Goal: Ask a question: Seek information or help from site administrators or community

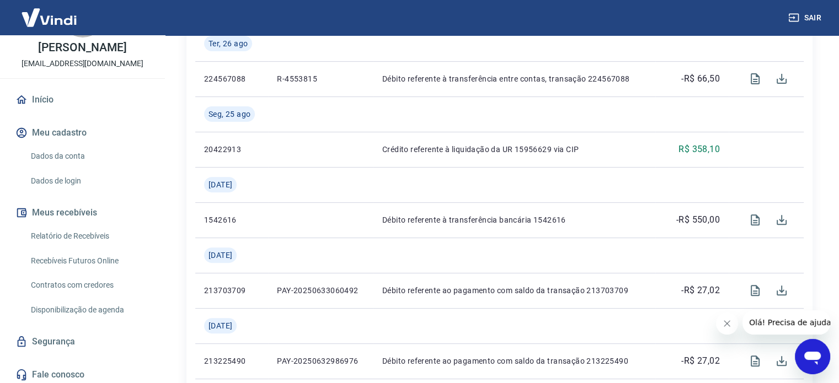
scroll to position [54, 0]
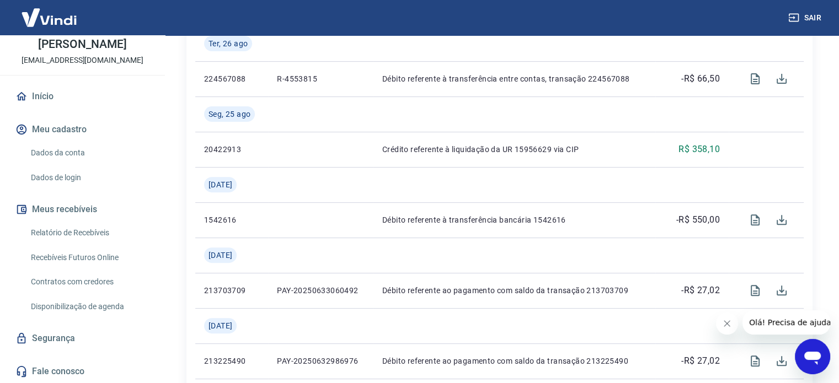
click at [807, 358] on icon "Abrir janela de mensagens" at bounding box center [812, 358] width 17 height 13
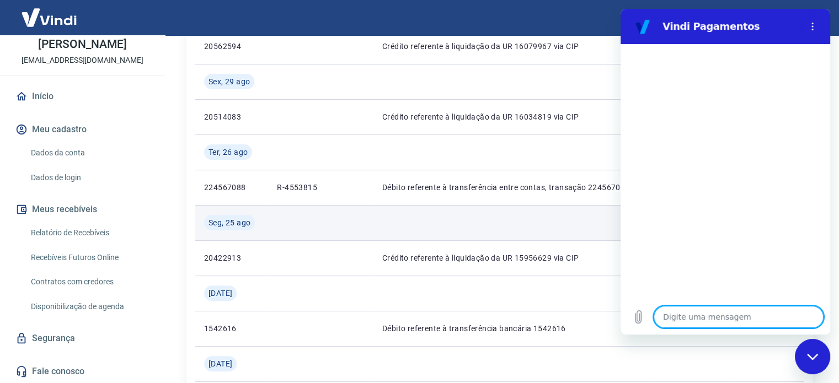
scroll to position [221, 0]
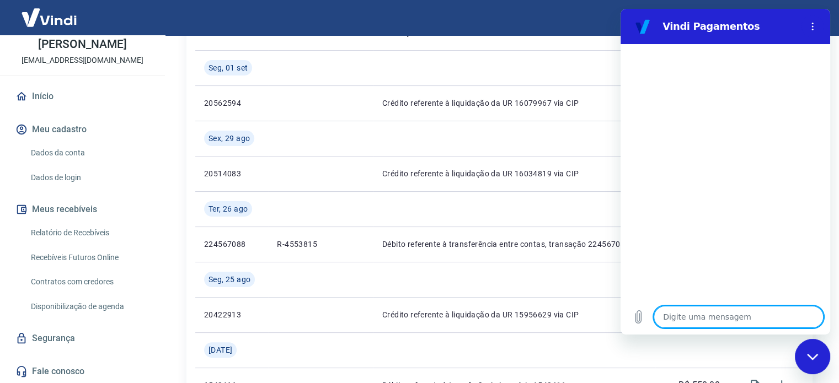
type textarea "p"
type textarea "x"
type textarea "po"
type textarea "x"
type textarea "por"
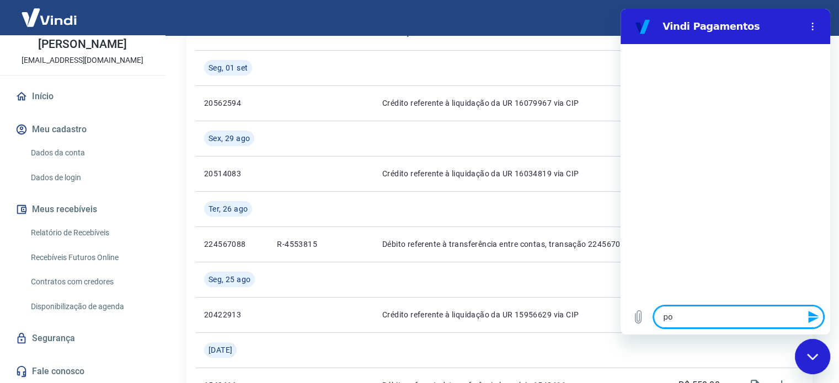
type textarea "x"
type textarea "porq"
type textarea "x"
type textarea "porqu"
type textarea "x"
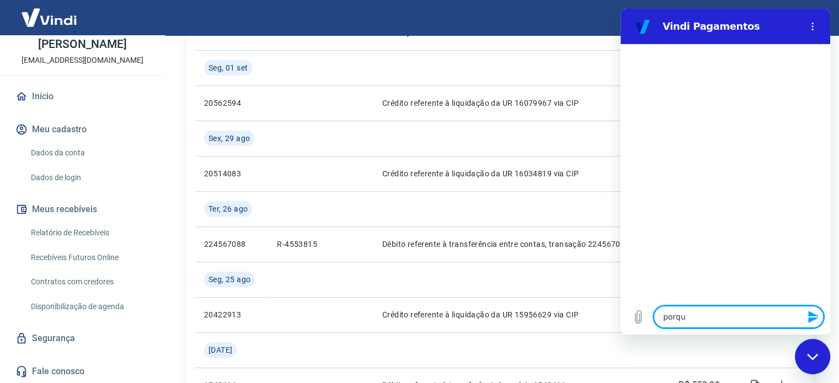
type textarea "porque"
type textarea "x"
type textarea "porque"
type textarea "x"
type textarea "porque"
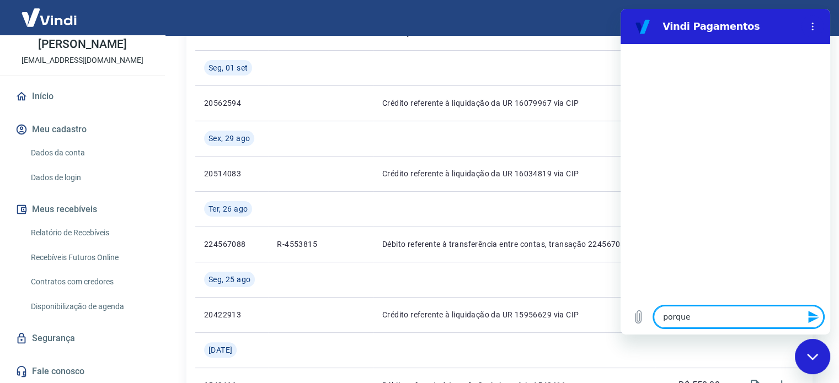
type textarea "x"
type textarea "porqu"
type textarea "x"
type textarea "porq"
type textarea "x"
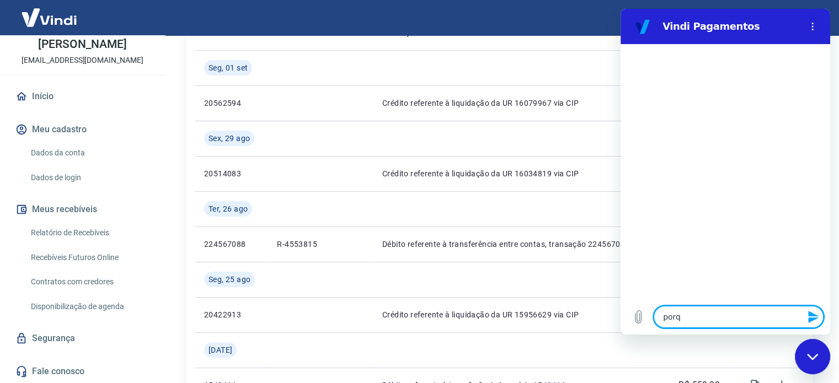
type textarea "por"
type textarea "x"
type textarea "po"
type textarea "x"
type textarea "p"
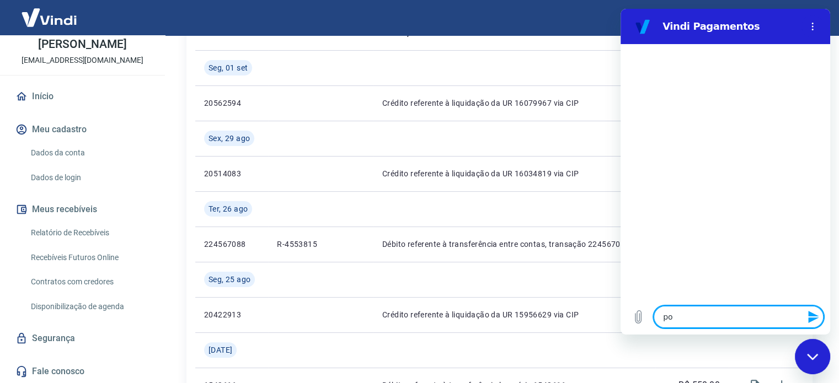
type textarea "x"
type textarea "o"
type textarea "x"
type textarea "on"
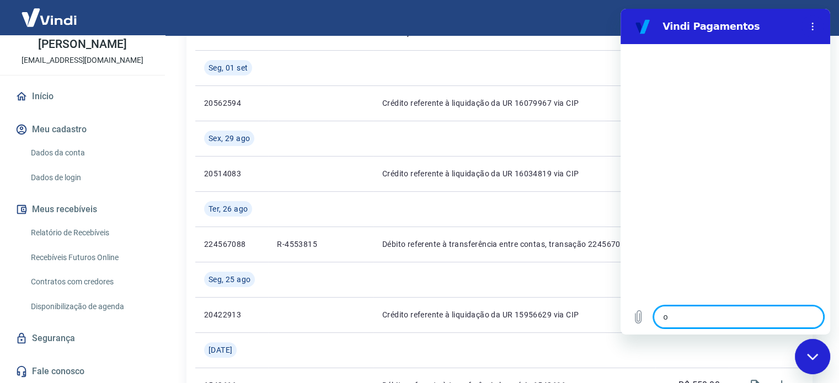
type textarea "x"
type textarea "ond"
type textarea "x"
type textarea "onde"
type textarea "x"
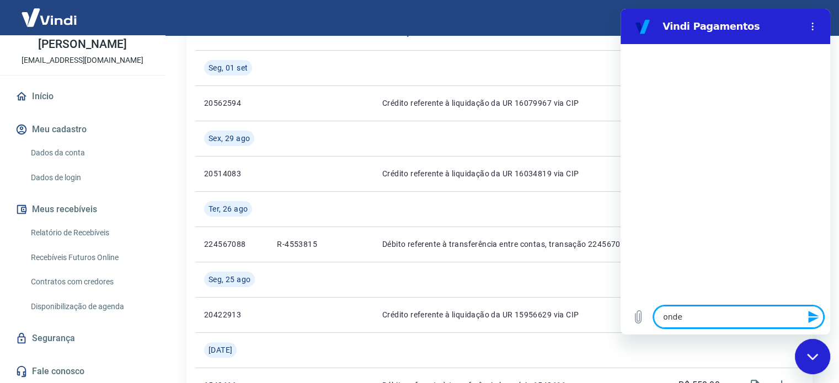
type textarea "onde"
type textarea "x"
type textarea "onde e"
type textarea "x"
type textarea "onde es"
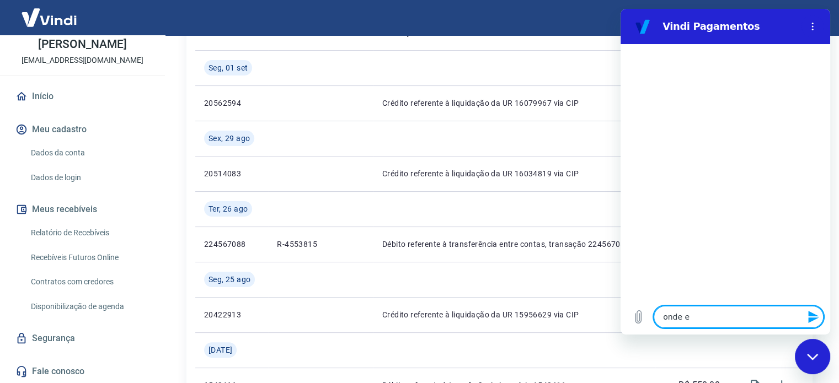
type textarea "x"
type textarea "onde est"
type textarea "x"
type textarea "onde esta"
type textarea "x"
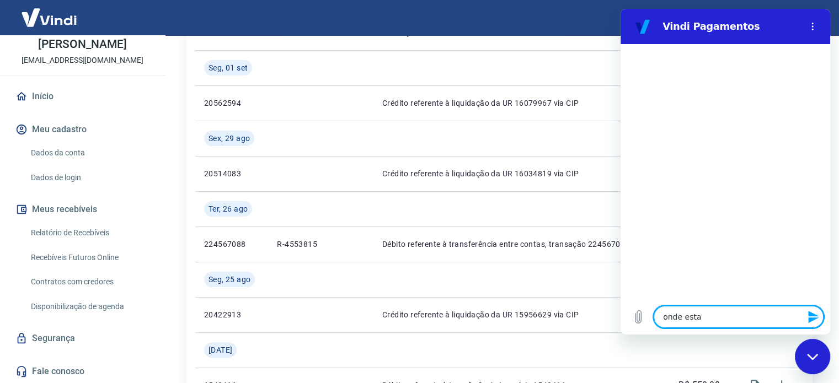
type textarea "onde esta"
type textarea "x"
type textarea "onde esta a"
type textarea "x"
type textarea "onde esta a"
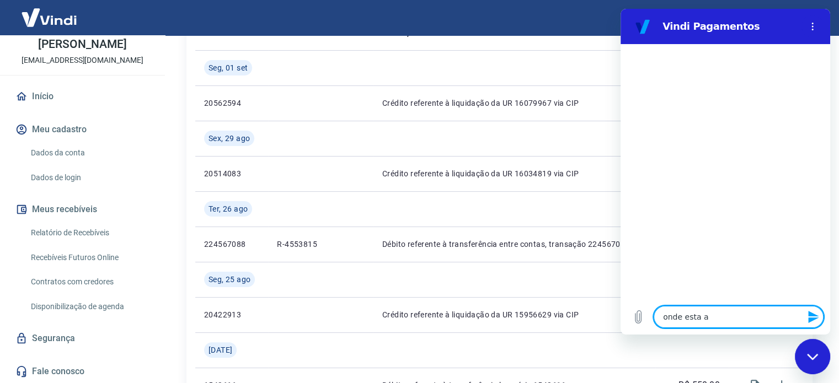
type textarea "x"
type textarea "onde esta a o"
type textarea "x"
type textarea "onde esta a op"
type textarea "x"
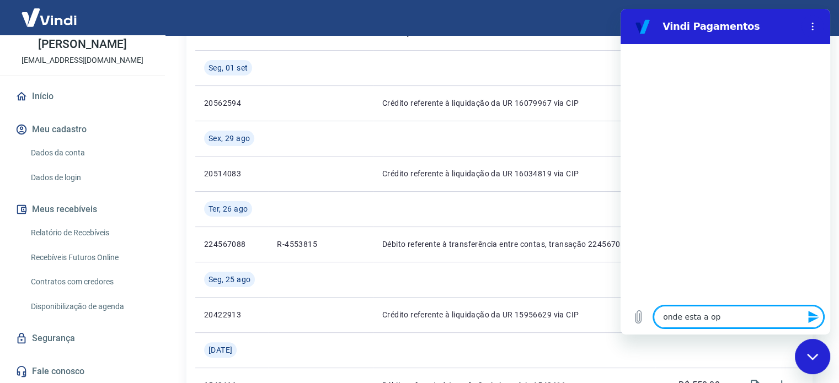
type textarea "onde esta a opa"
type textarea "x"
type textarea "onde esta a op"
type textarea "x"
type textarea "onde esta a opç"
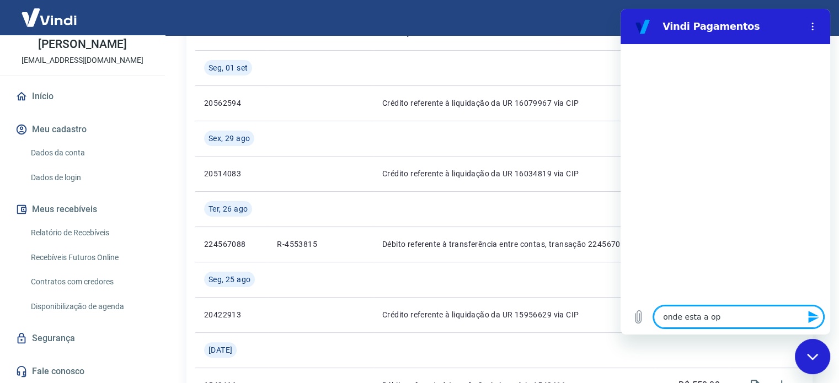
type textarea "x"
type textarea "onde esta a opçã"
type textarea "x"
type textarea "onde esta a opção"
type textarea "x"
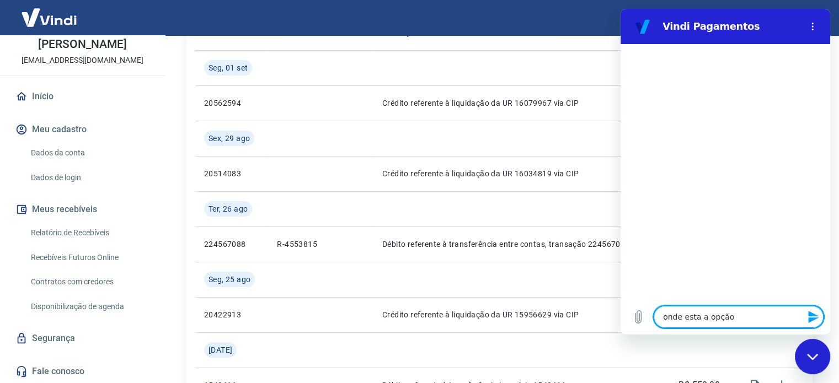
type textarea "onde esta a opção"
type textarea "x"
type textarea "onde esta a opção d"
type textarea "x"
type textarea "onde esta a opção de"
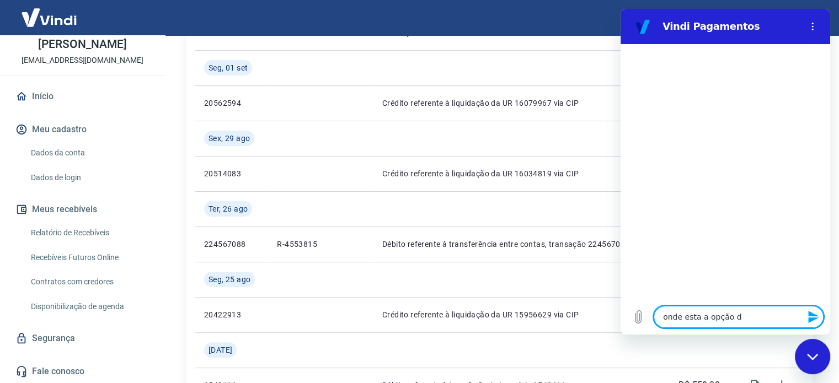
type textarea "x"
type textarea "onde esta a opção de"
type textarea "x"
type textarea "onde esta a opção de s"
type textarea "x"
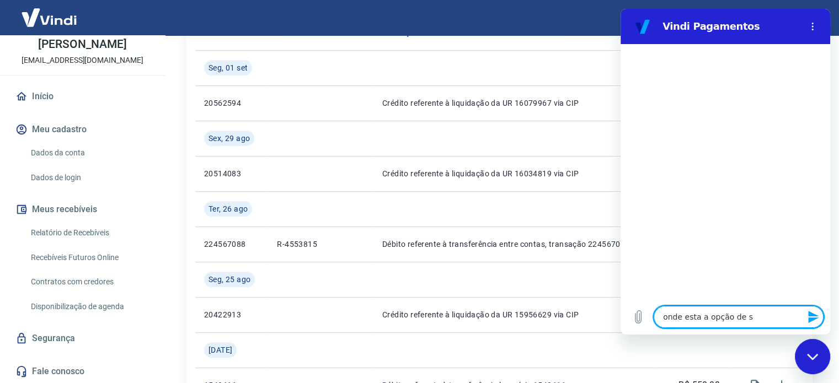
type textarea "onde esta a opção de sa"
type textarea "x"
type textarea "onde esta a opção de saq"
type textarea "x"
type textarea "onde esta a opção de saqu"
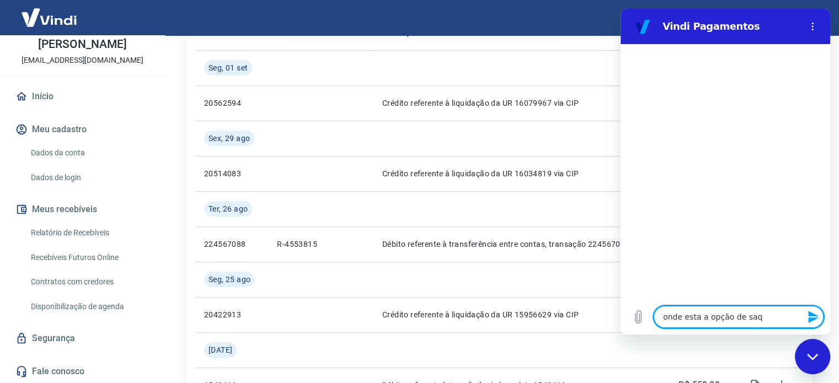
type textarea "x"
type textarea "onde esta a opção de saque"
type textarea "x"
type textarea "onde esta a opção de saque?"
type textarea "x"
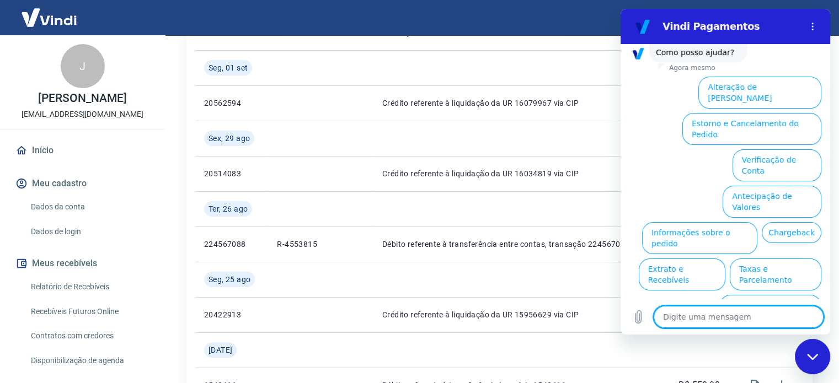
scroll to position [84, 0]
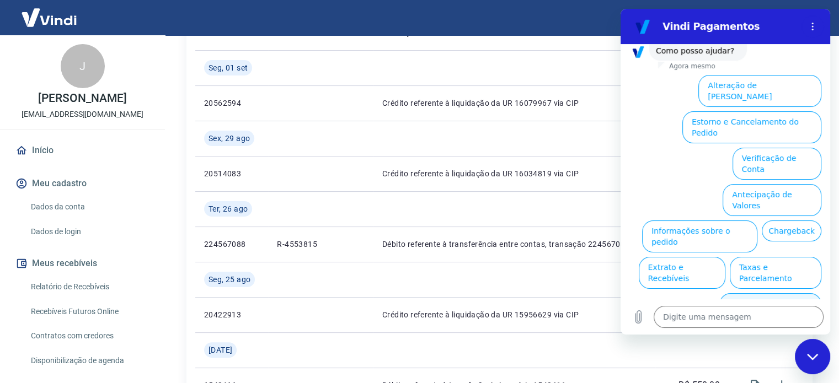
click at [766, 293] on button "Alterar celular verificado" at bounding box center [770, 309] width 102 height 32
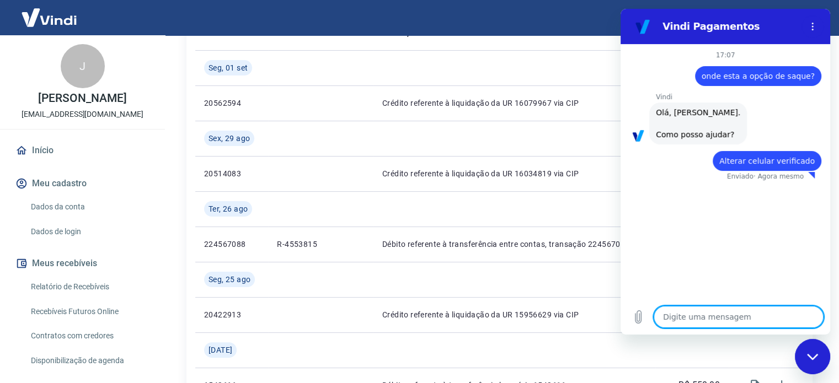
type textarea "x"
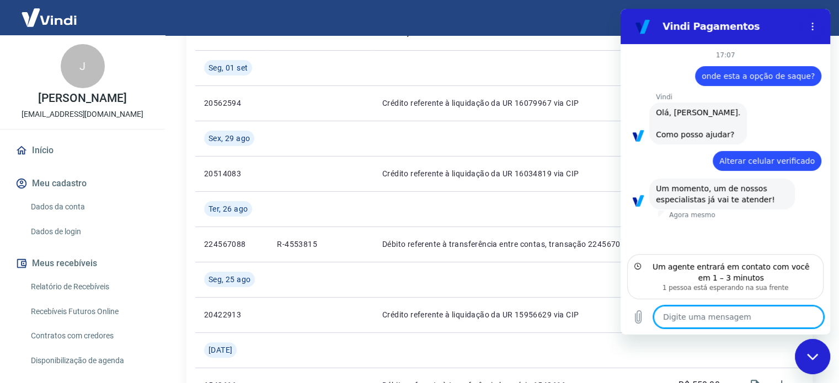
click at [72, 209] on link "Dados da conta" at bounding box center [88, 207] width 125 height 23
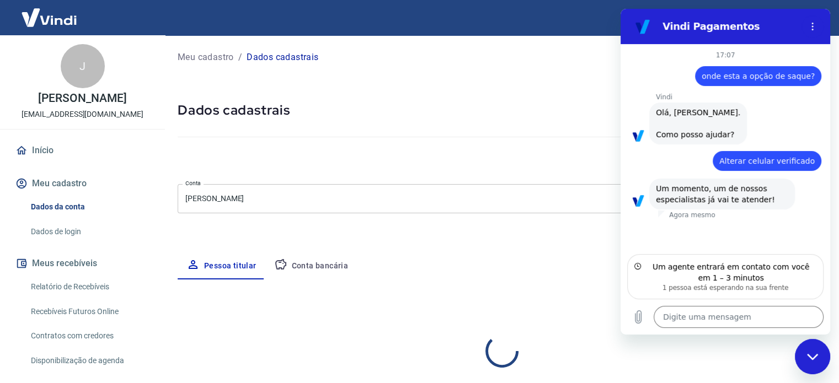
select select "RS"
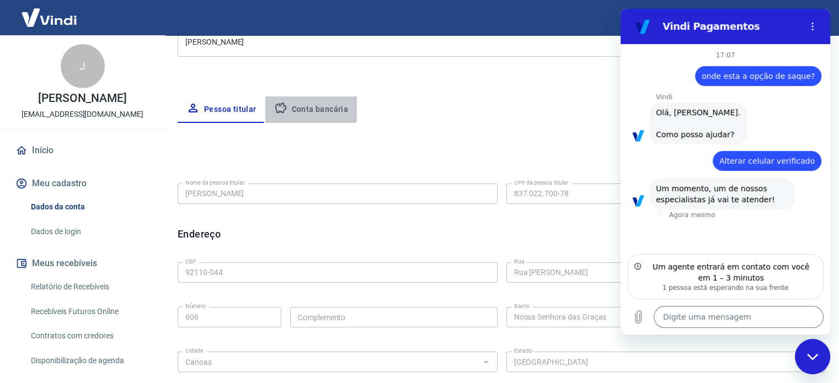
click at [303, 105] on button "Conta bancária" at bounding box center [311, 110] width 92 height 26
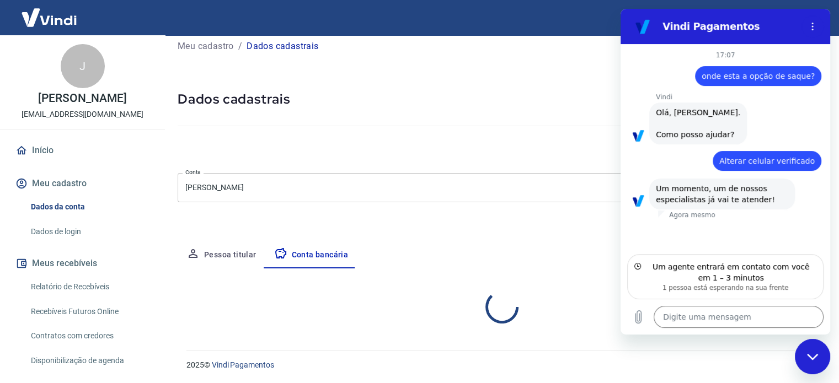
scroll to position [119, 0]
select select "3"
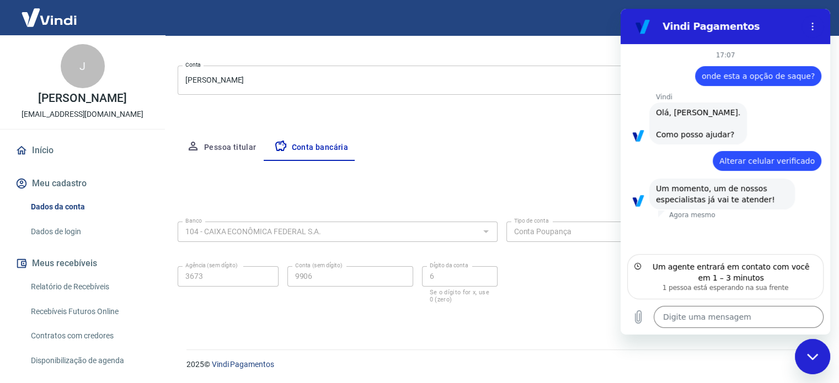
click at [240, 138] on button "Pessoa titular" at bounding box center [222, 148] width 88 height 26
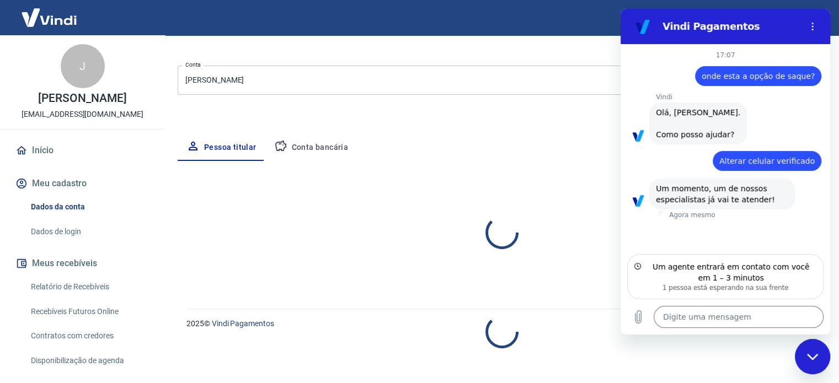
select select "RS"
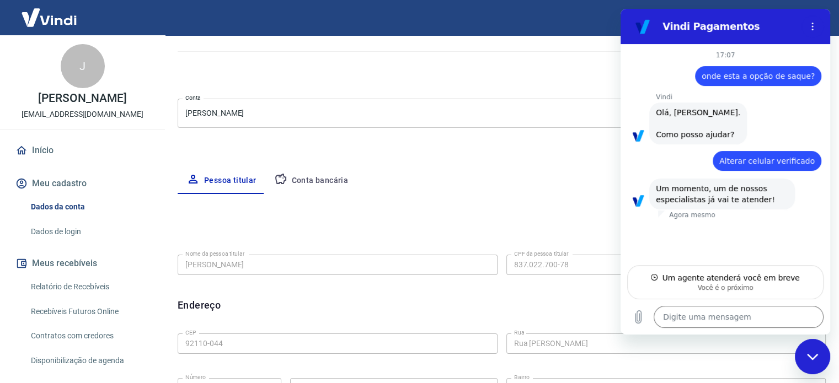
scroll to position [63, 0]
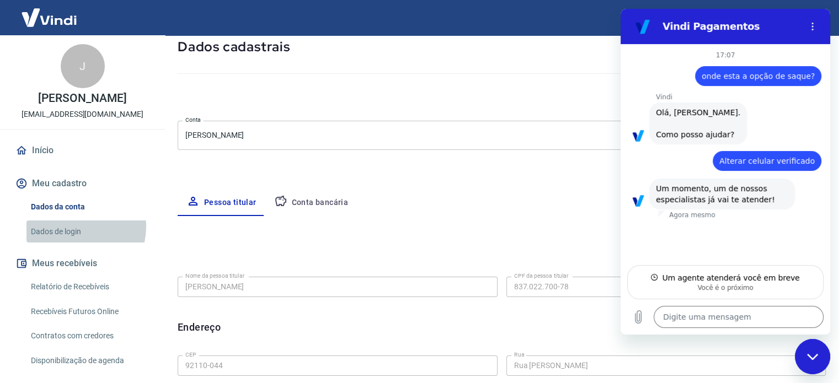
click at [74, 227] on link "Dados de login" at bounding box center [88, 232] width 125 height 23
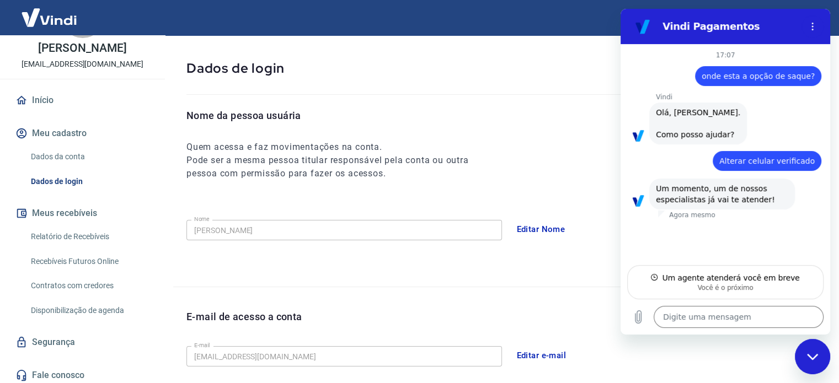
scroll to position [54, 0]
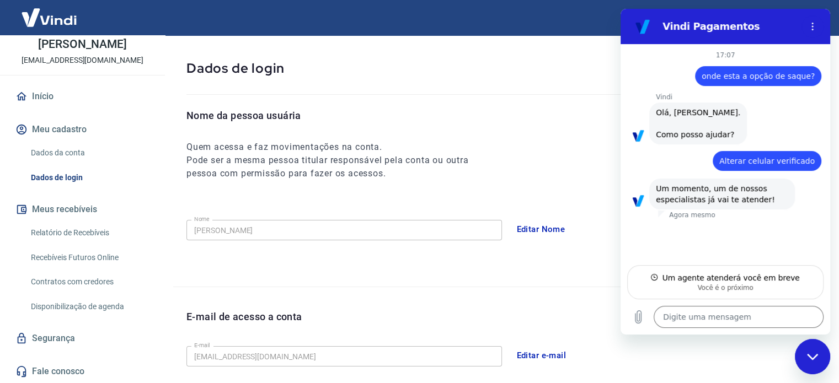
click at [71, 337] on link "Segurança" at bounding box center [82, 338] width 138 height 24
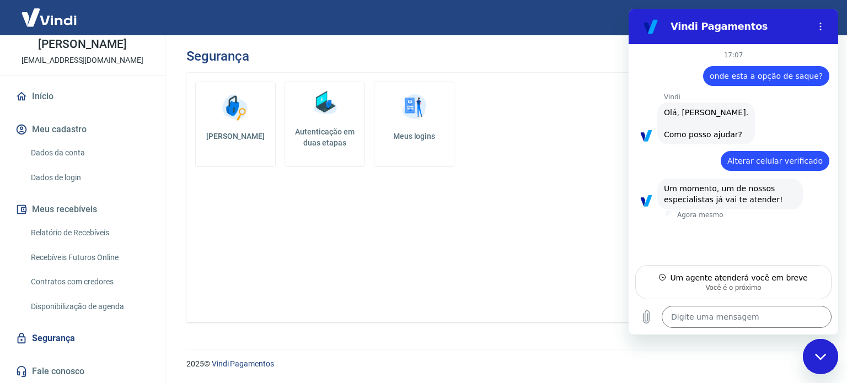
click at [322, 125] on link "Autenticação em duas etapas" at bounding box center [325, 124] width 81 height 85
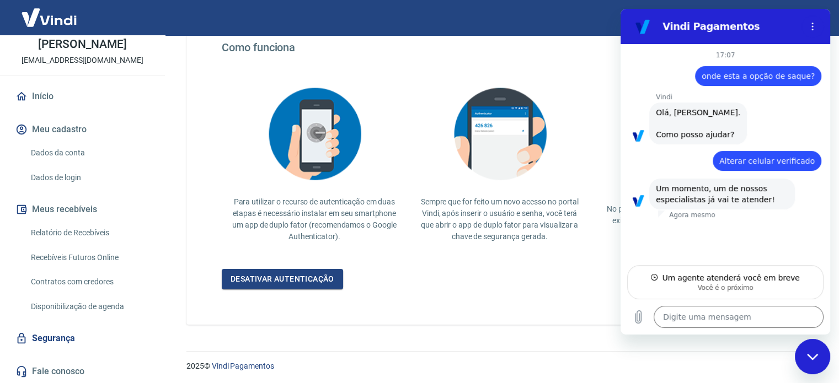
scroll to position [214, 0]
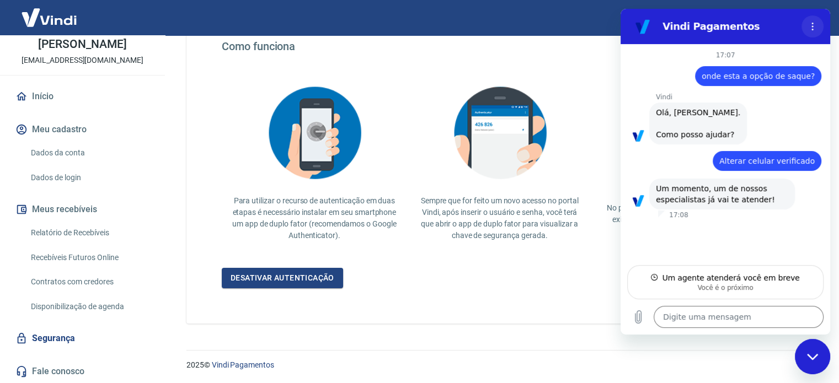
click at [815, 29] on icon "Menu de opções" at bounding box center [812, 26] width 9 height 9
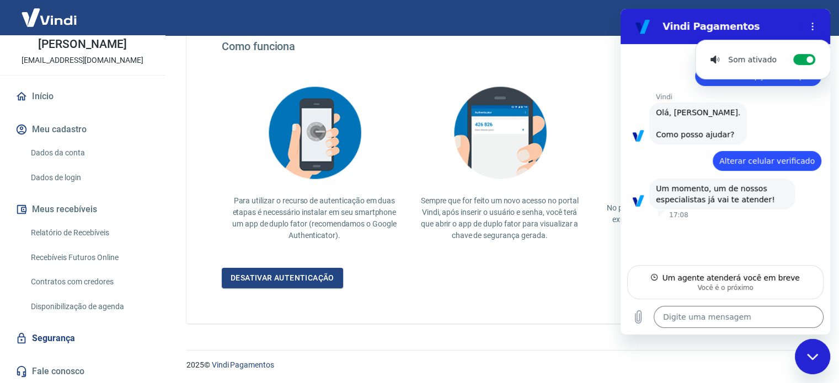
click at [486, 46] on h4 "Como funciona" at bounding box center [499, 46] width 555 height 13
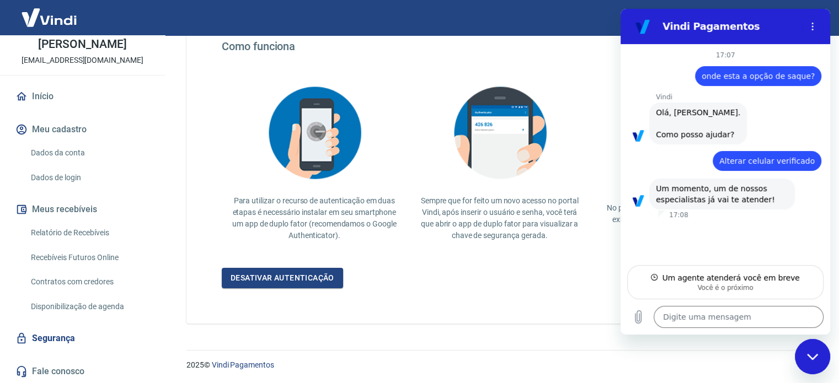
click at [811, 358] on icon "Fechar janela de mensagens" at bounding box center [811, 357] width 11 height 6
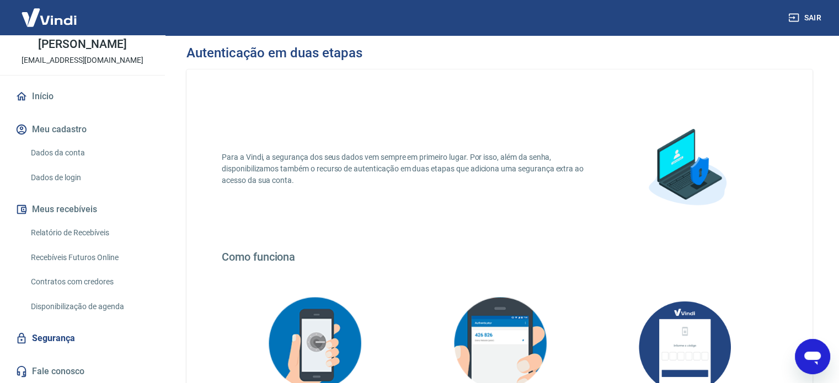
scroll to position [0, 0]
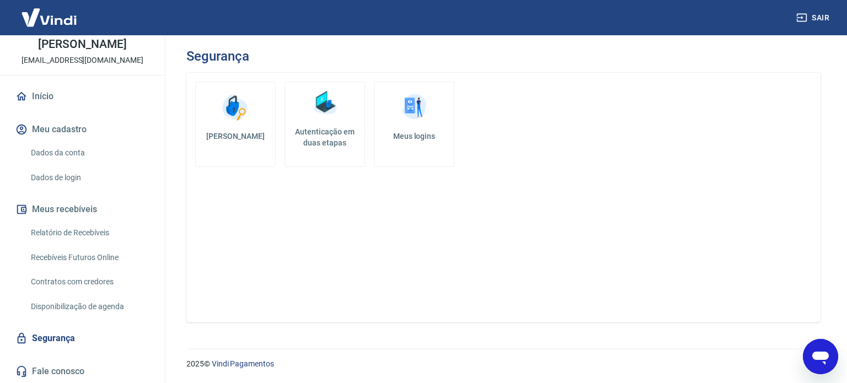
click at [406, 109] on img at bounding box center [414, 107] width 33 height 33
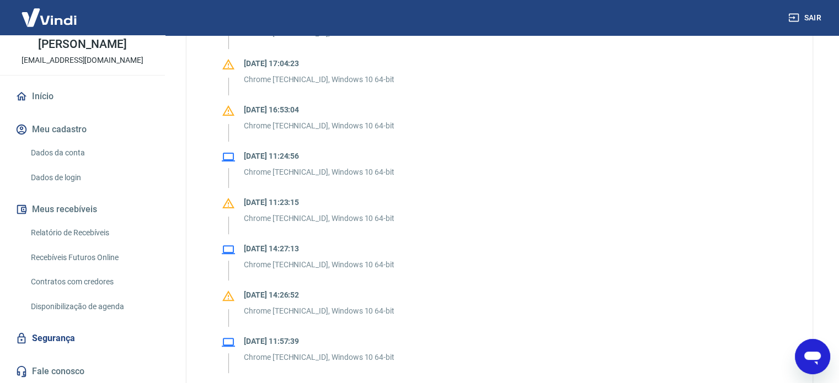
scroll to position [331, 0]
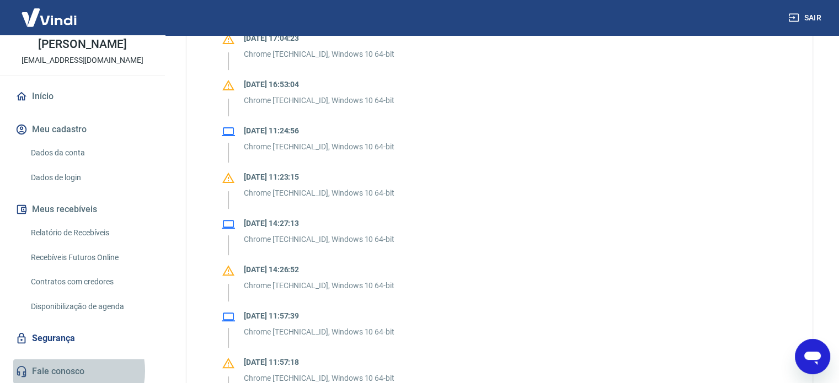
click at [69, 371] on link "Fale conosco" at bounding box center [82, 372] width 138 height 24
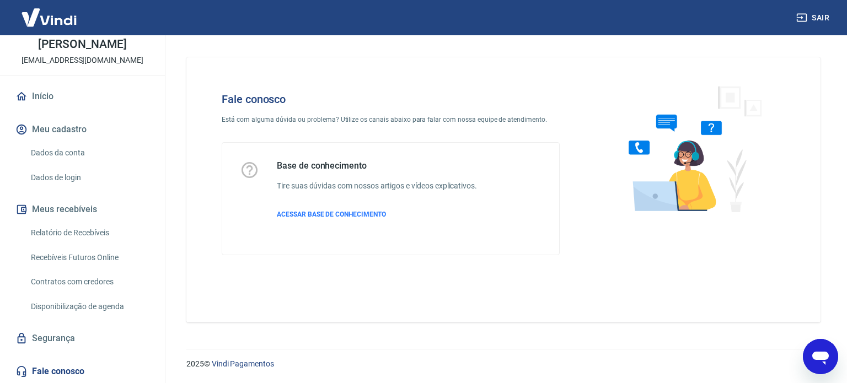
click at [820, 352] on icon "Abrir janela de mensagens" at bounding box center [820, 358] width 17 height 13
type textarea "x"
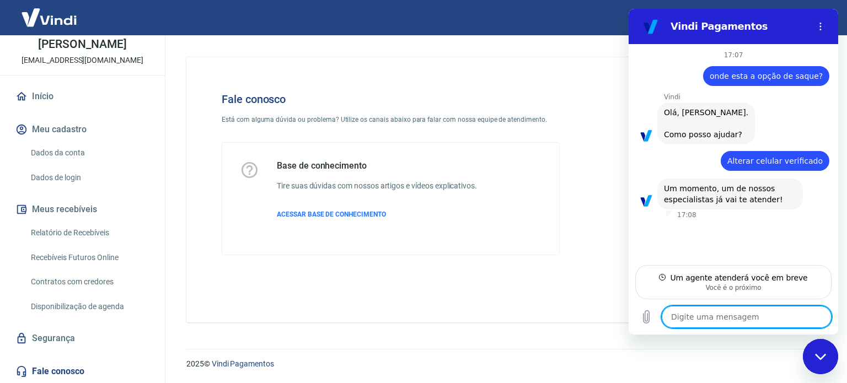
click at [752, 314] on textarea at bounding box center [747, 317] width 170 height 22
type textarea "o"
type textarea "x"
type textarea "oi"
type textarea "x"
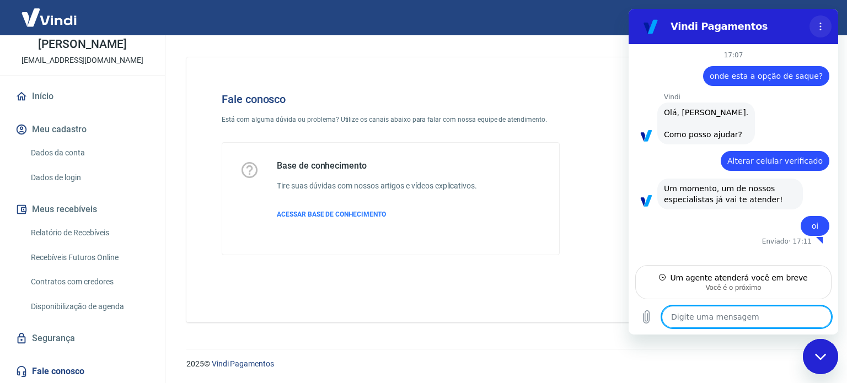
click at [823, 26] on icon "Menu de opções" at bounding box center [820, 26] width 9 height 9
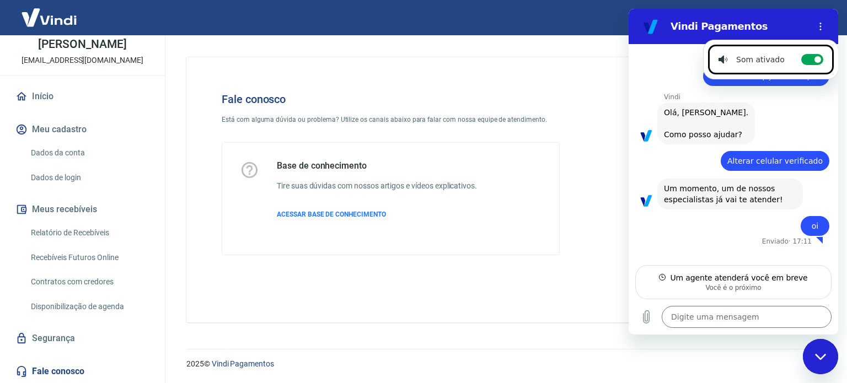
click at [816, 368] on div "Fechar janela de mensagens" at bounding box center [820, 356] width 33 height 33
type textarea "x"
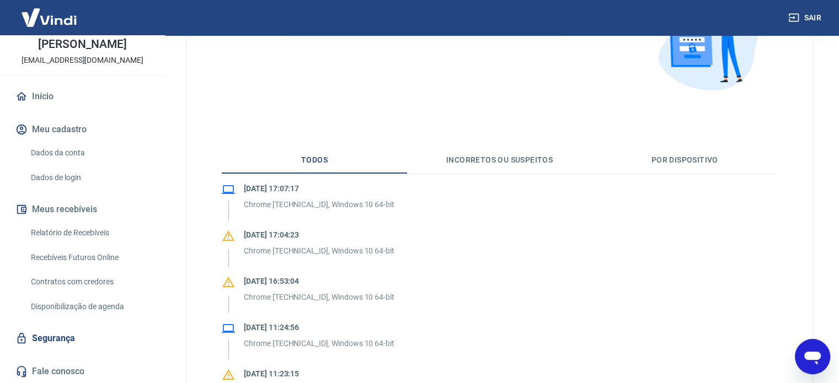
scroll to position [151, 0]
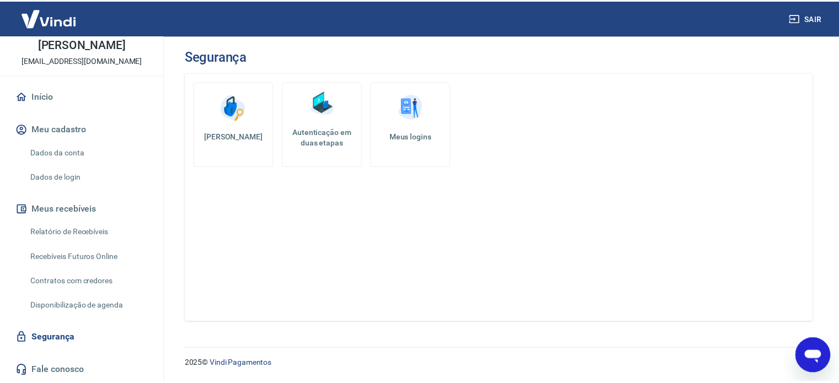
scroll to position [46, 0]
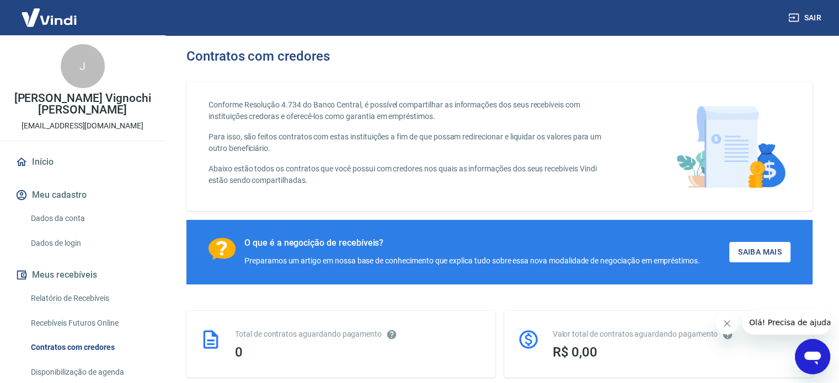
click at [823, 356] on div "Abrir janela de mensagens" at bounding box center [812, 356] width 33 height 33
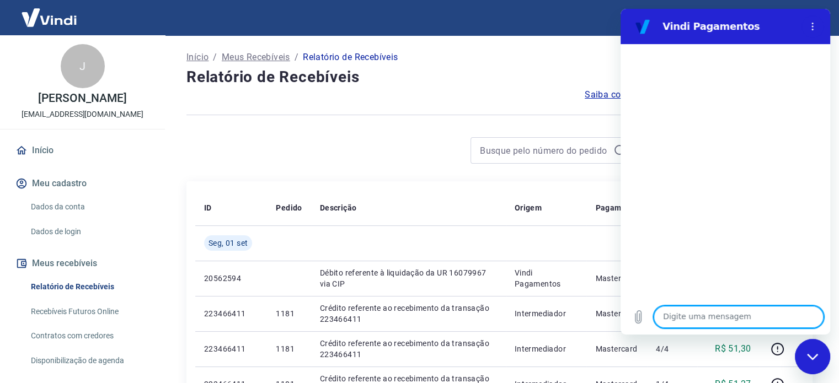
click at [719, 323] on textarea at bounding box center [739, 317] width 170 height 22
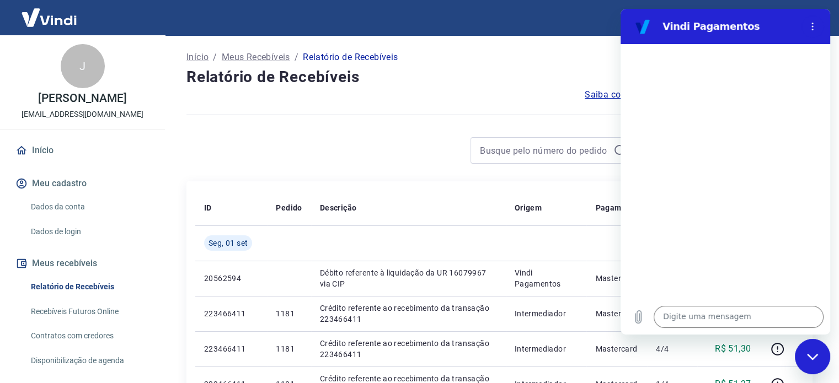
click at [812, 361] on div "Fechar janela de mensagens" at bounding box center [812, 356] width 33 height 33
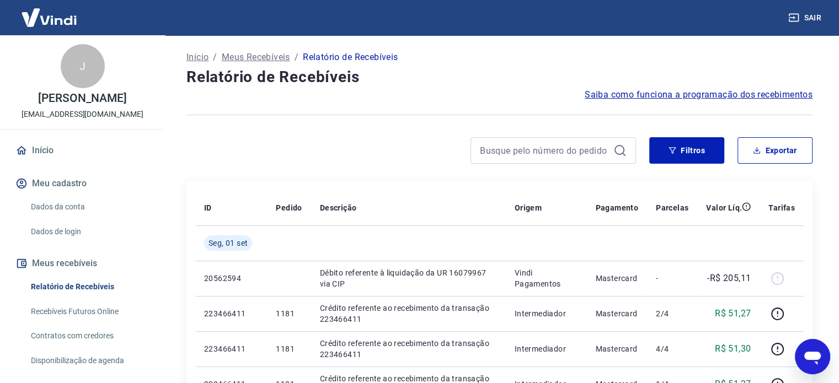
click at [753, 96] on span "Saiba como funciona a programação dos recebimentos" at bounding box center [699, 94] width 228 height 13
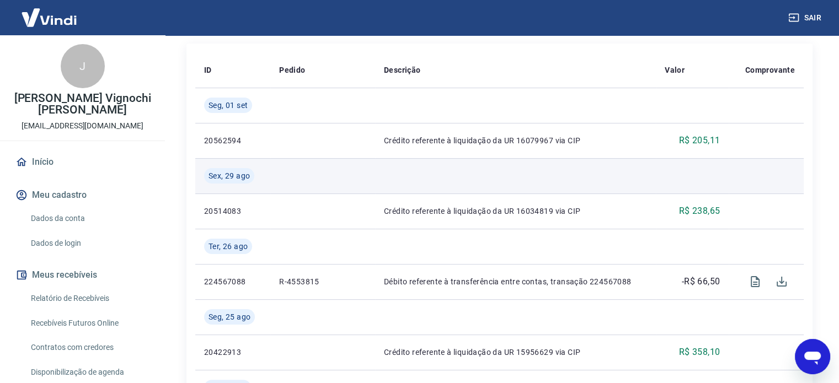
scroll to position [276, 0]
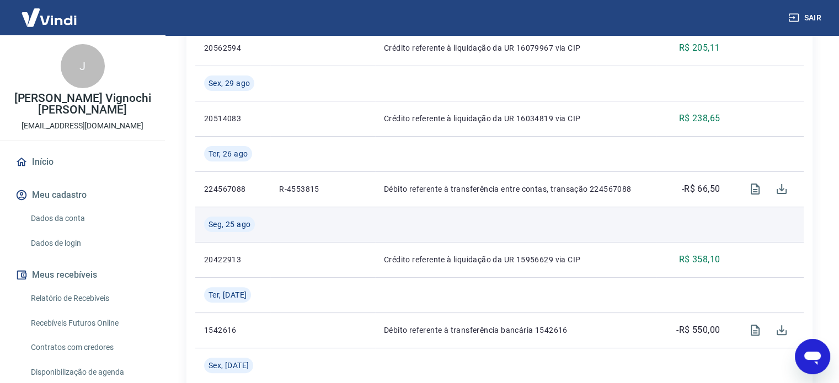
click at [746, 222] on td at bounding box center [766, 224] width 75 height 35
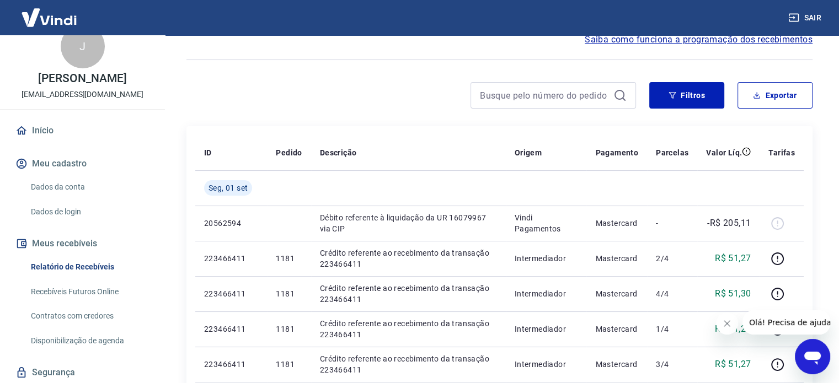
scroll to position [54, 0]
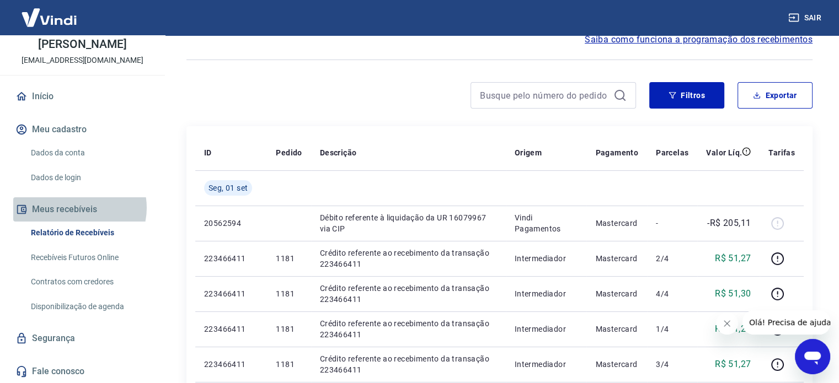
click at [79, 207] on button "Meus recebíveis" at bounding box center [82, 209] width 138 height 24
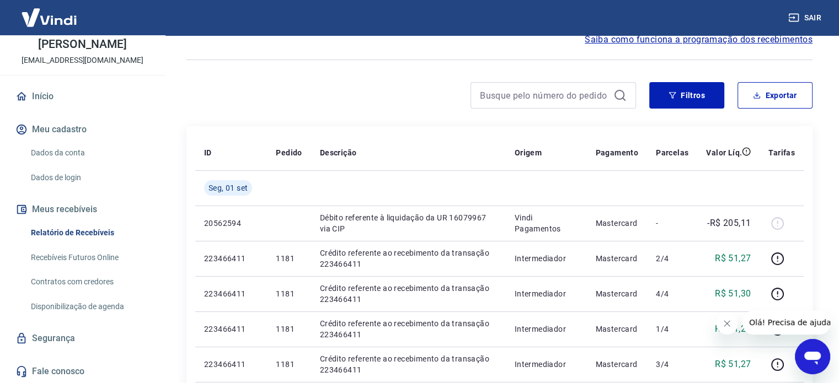
click at [66, 126] on button "Meu cadastro" at bounding box center [82, 129] width 138 height 24
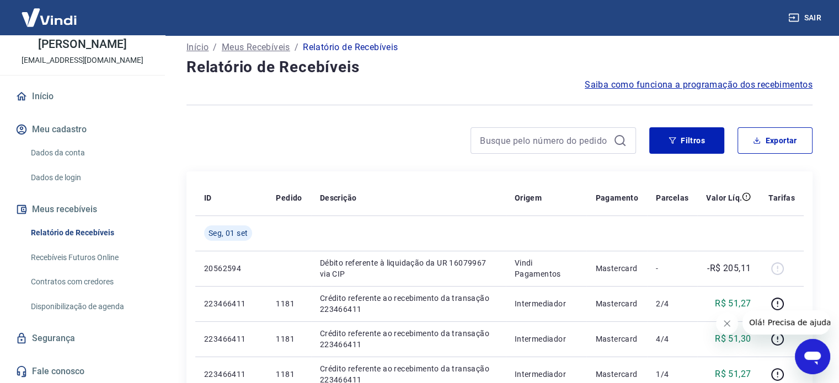
scroll to position [0, 0]
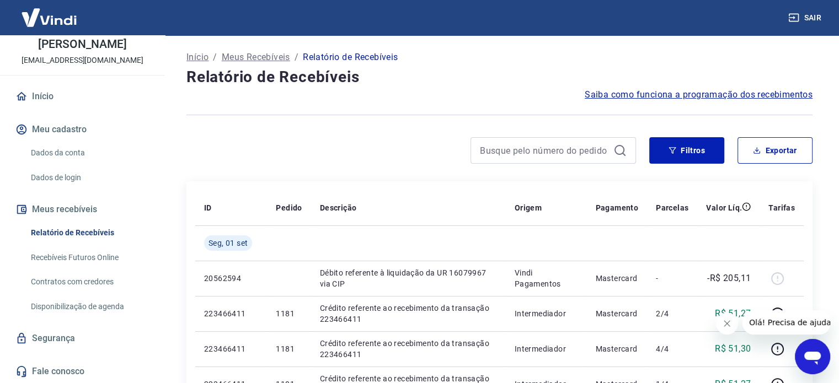
click at [807, 362] on icon "Abrir janela de mensagens" at bounding box center [812, 357] width 20 height 20
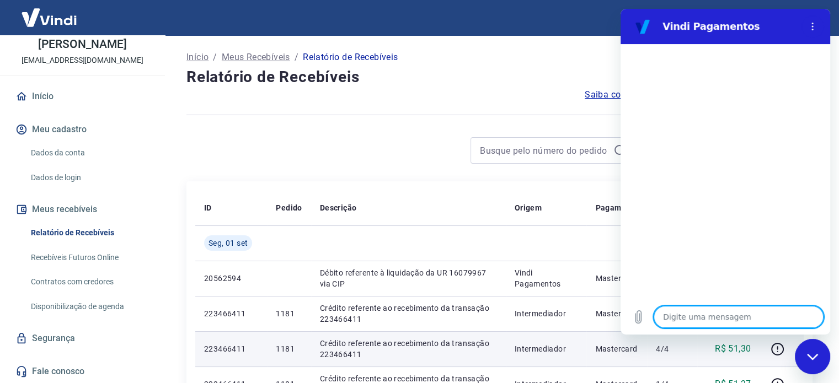
type textarea "o"
type textarea "x"
type textarea "on"
type textarea "x"
type textarea "ond"
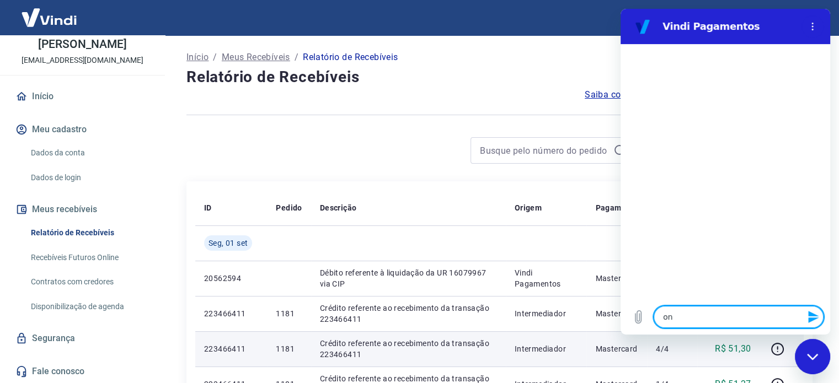
type textarea "x"
type textarea "onde"
type textarea "x"
type textarea "onde"
type textarea "x"
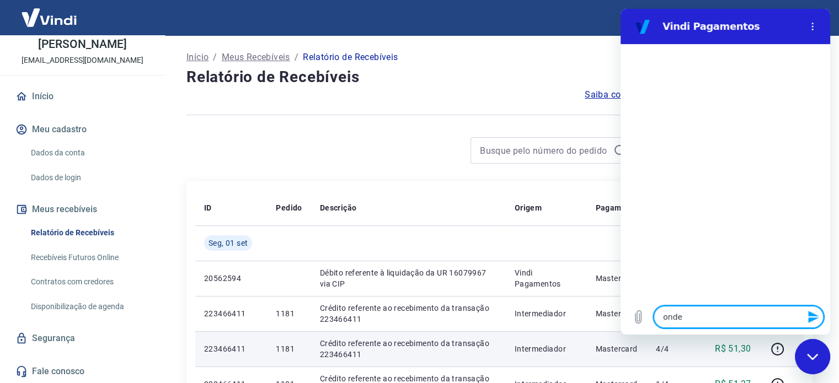
type textarea "onde c"
type textarea "x"
type textarea "onde co"
type textarea "x"
type textarea "onde con"
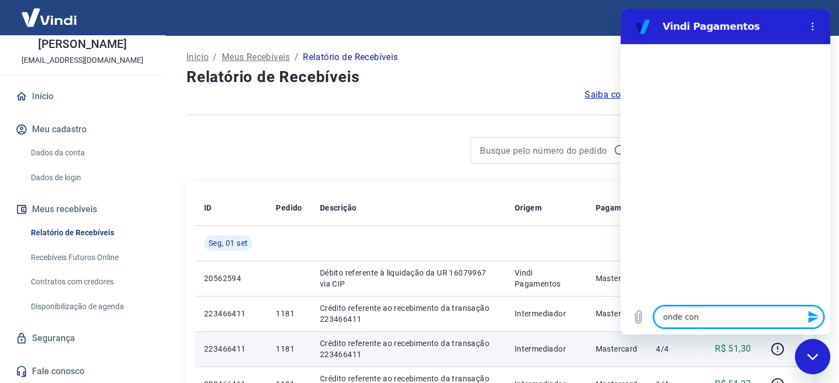
type textarea "x"
type textarea "onde cons"
type textarea "x"
type textarea "onde consi"
type textarea "x"
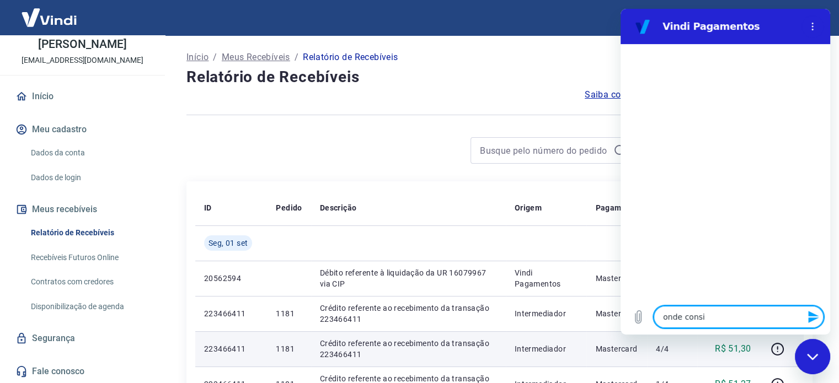
type textarea "onde consig"
type textarea "x"
type textarea "onde consigo"
type textarea "x"
type textarea "onde consig"
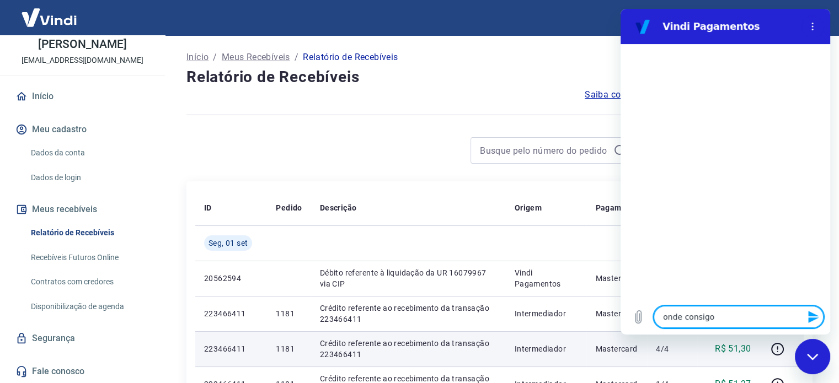
type textarea "x"
type textarea "onde consi"
type textarea "x"
type textarea "onde cons"
type textarea "x"
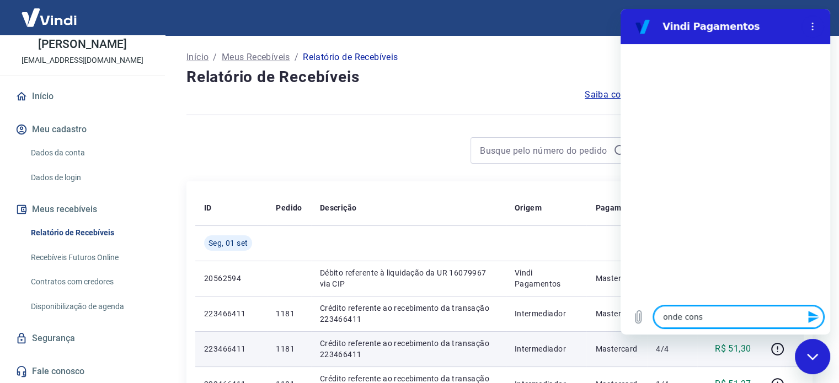
type textarea "onde con"
type textarea "x"
type textarea "onde co"
type textarea "x"
type textarea "onde c"
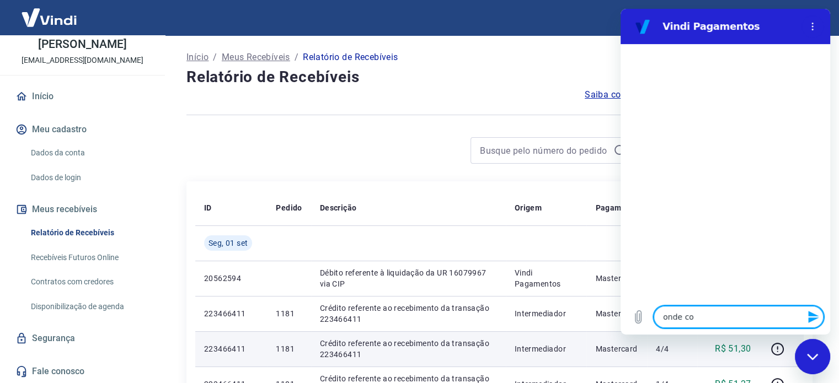
type textarea "x"
type textarea "onde"
type textarea "x"
type textarea "onde e"
type textarea "x"
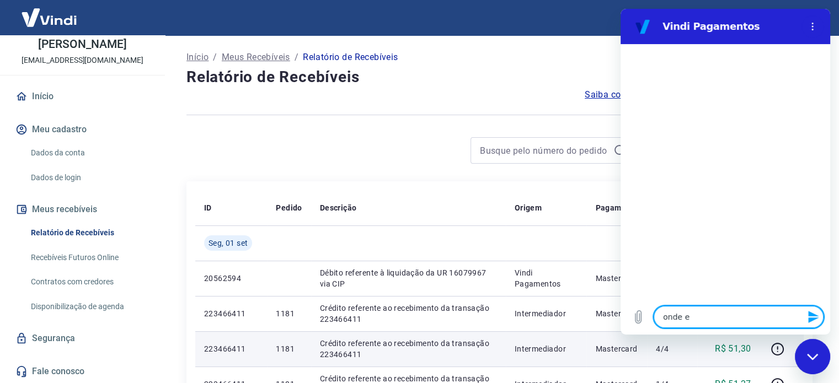
type textarea "onde es"
type textarea "x"
type textarea "onde est"
type textarea "x"
type textarea "onde esta"
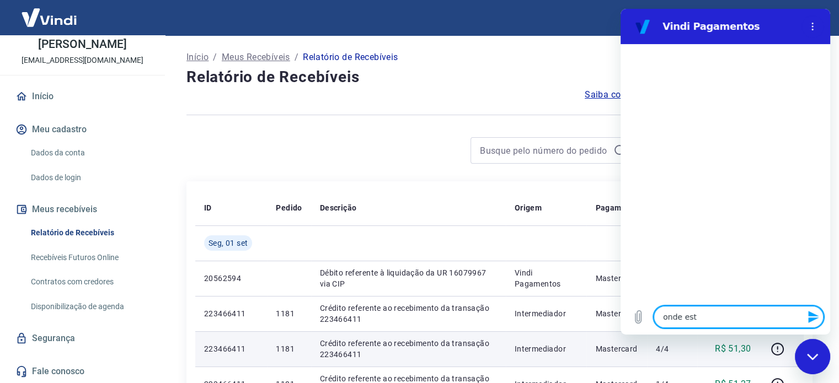
type textarea "x"
type textarea "onde esta"
type textarea "x"
type textarea "onde esta a"
type textarea "x"
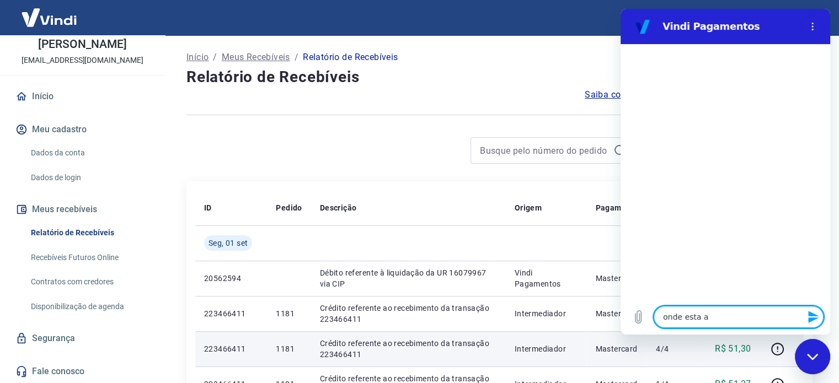
type textarea "onde esta a"
type textarea "x"
type textarea "onde esta a o"
type textarea "x"
type textarea "onde esta a oó"
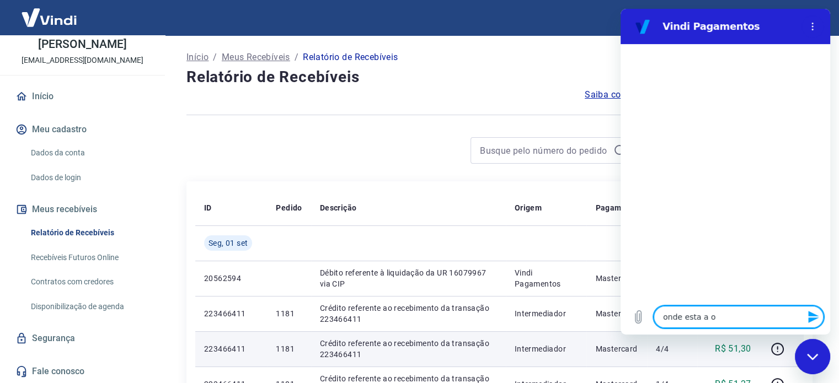
type textarea "x"
type textarea "onde esta a o"
type textarea "x"
type textarea "onde esta a op"
type textarea "x"
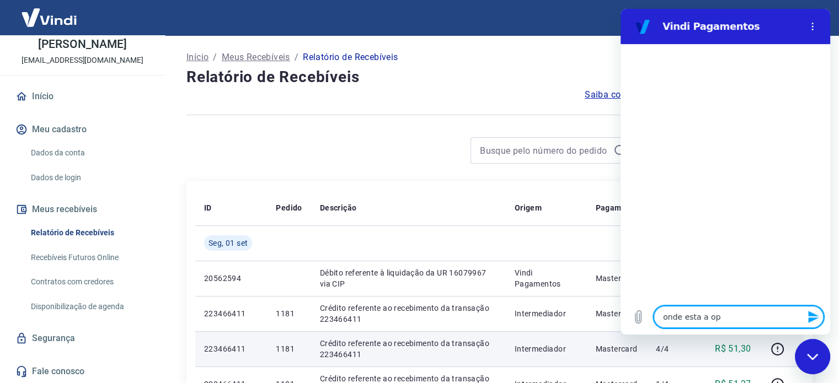
type textarea "onde esta a opç"
type textarea "x"
type textarea "onde esta a opçã"
type textarea "x"
type textarea "onde esta a opção"
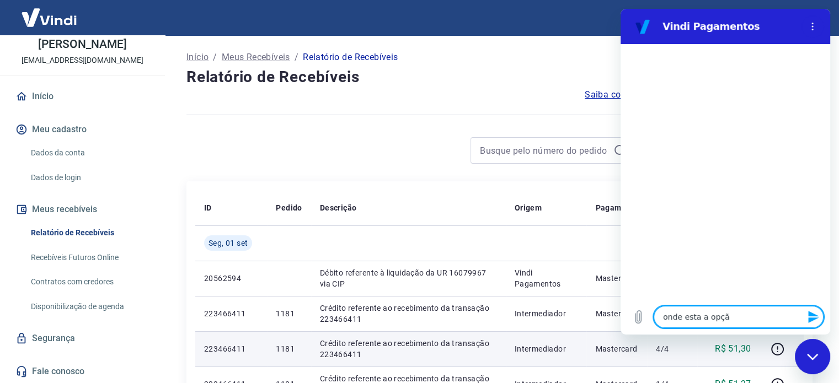
type textarea "x"
type textarea "onde esta a opção"
type textarea "x"
type textarea "onde esta a opção d"
type textarea "x"
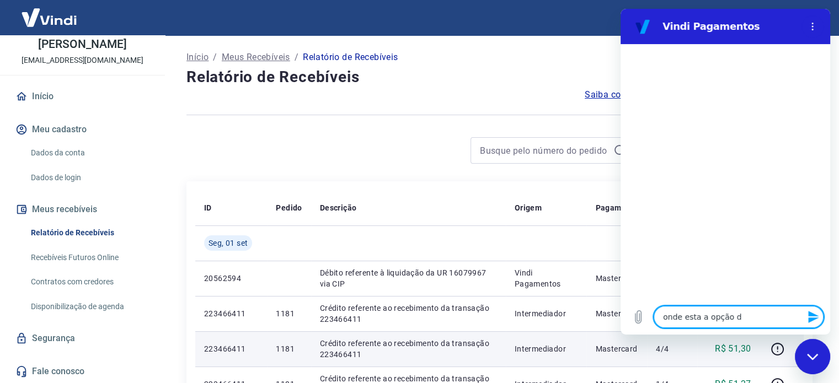
type textarea "onde esta a opção de"
type textarea "x"
type textarea "onde esta a opção de"
type textarea "x"
type textarea "onde esta a opção de s"
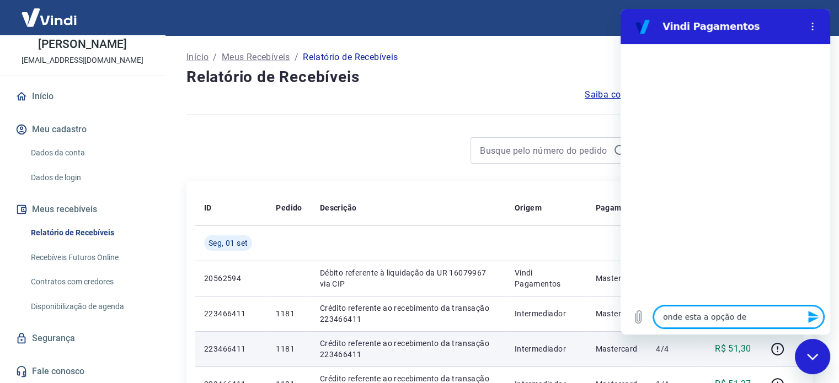
type textarea "x"
type textarea "onde esta a opção de sa"
type textarea "x"
type textarea "onde esta a opção de saq"
type textarea "x"
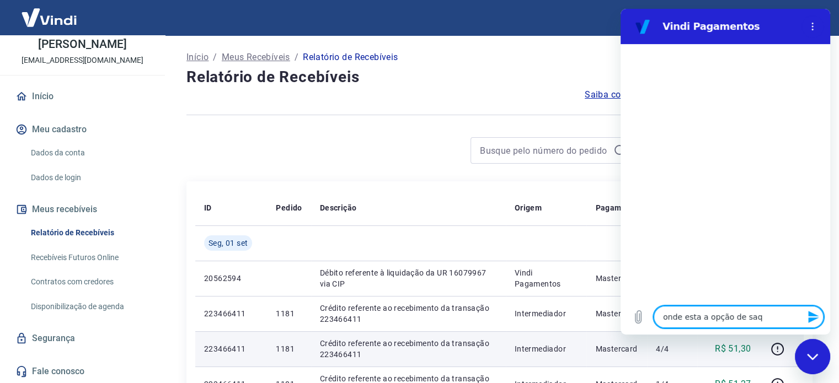
type textarea "onde esta a opção de saqu"
type textarea "x"
type textarea "onde esta a opção de saque"
type textarea "x"
type textarea "onde esta a opção de saque?"
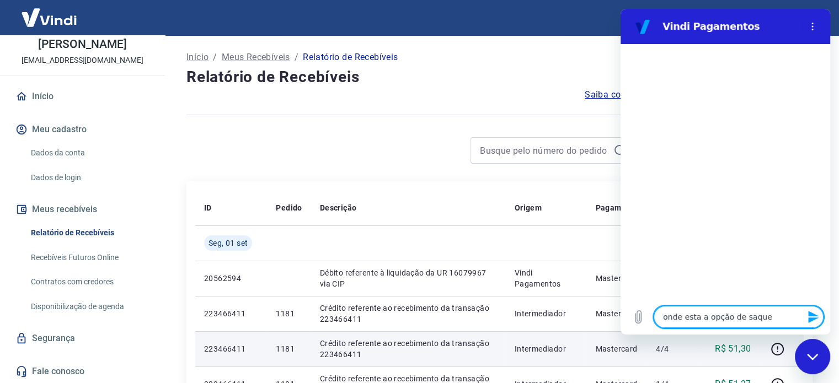
type textarea "x"
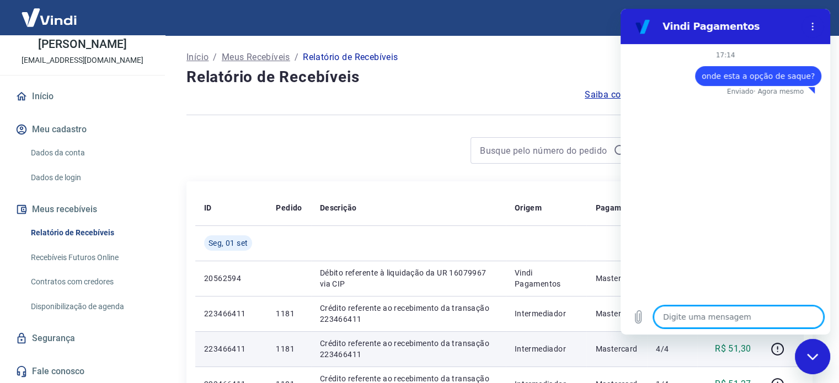
type textarea "x"
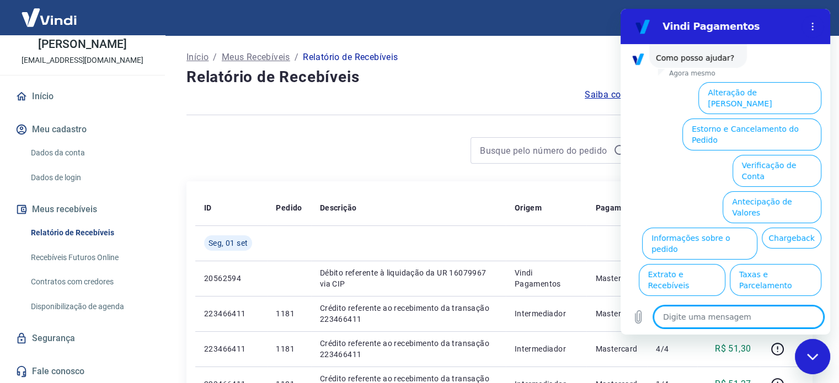
scroll to position [84, 0]
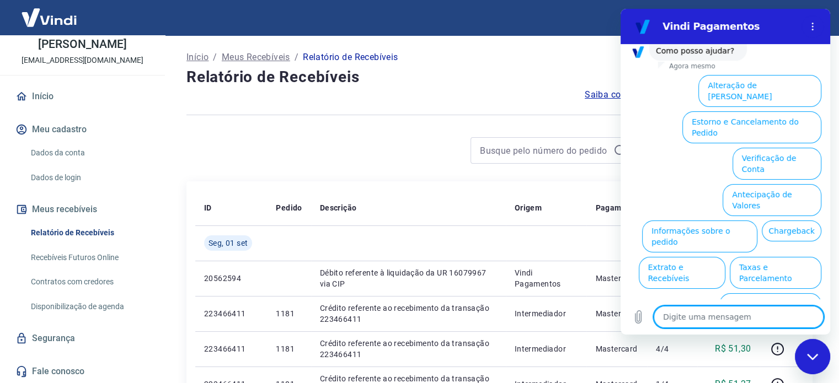
click at [735, 324] on textarea at bounding box center [739, 317] width 170 height 22
type textarea "q"
type textarea "x"
type textarea "qu"
type textarea "x"
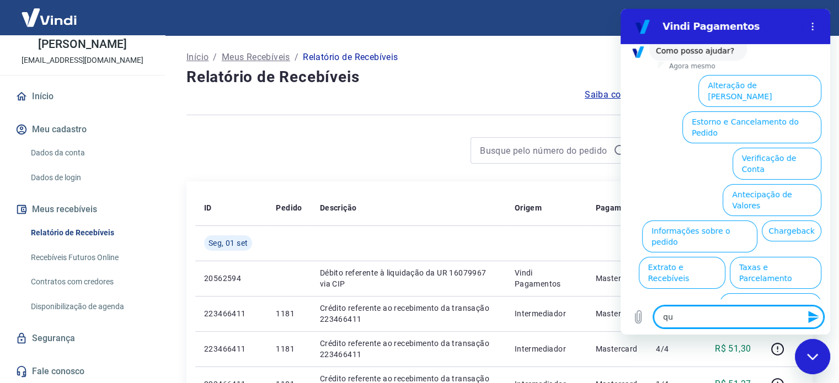
type textarea "que"
type textarea "x"
type textarea "quer"
type textarea "x"
type textarea "quero"
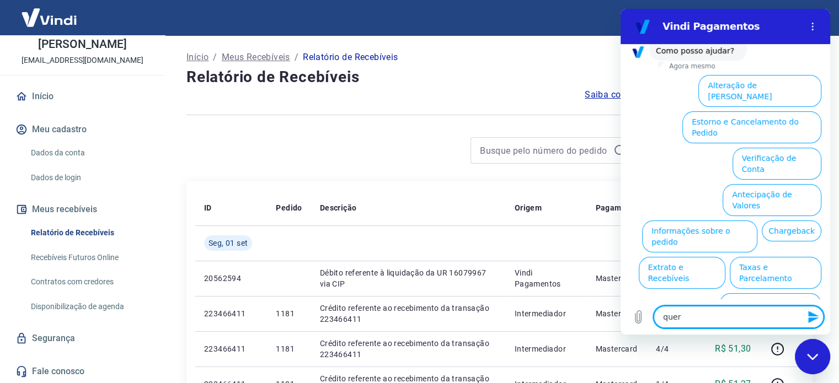
type textarea "x"
type textarea "quero"
type textarea "x"
type textarea "quero s"
type textarea "x"
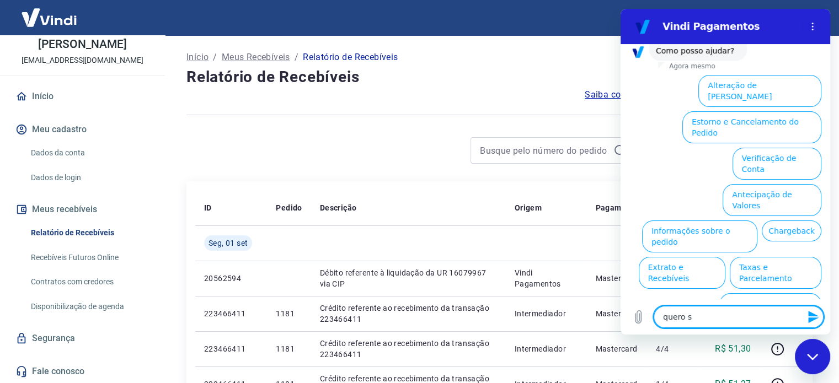
type textarea "quero sa"
type textarea "x"
type textarea "quero sac"
type textarea "x"
type textarea "quero saca"
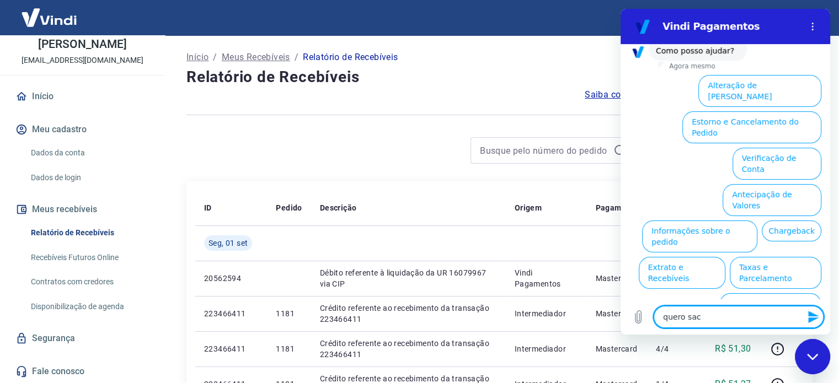
type textarea "x"
type textarea "quero sacar"
type textarea "x"
type textarea "quero sacar"
type textarea "x"
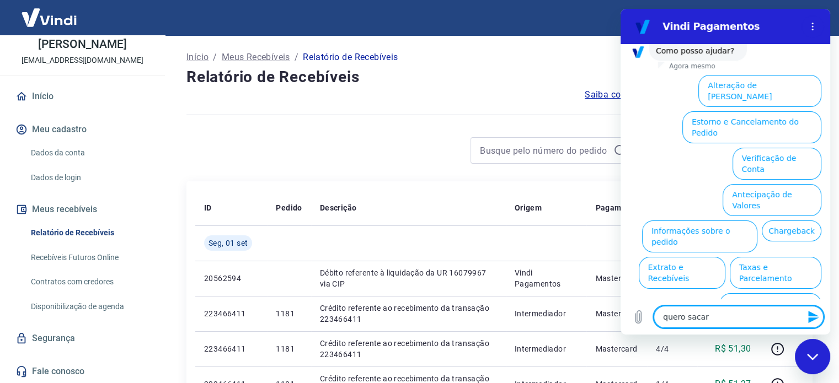
type textarea "quero sacar o"
type textarea "x"
type textarea "quero sacar o"
type textarea "x"
type textarea "quero sacar o m"
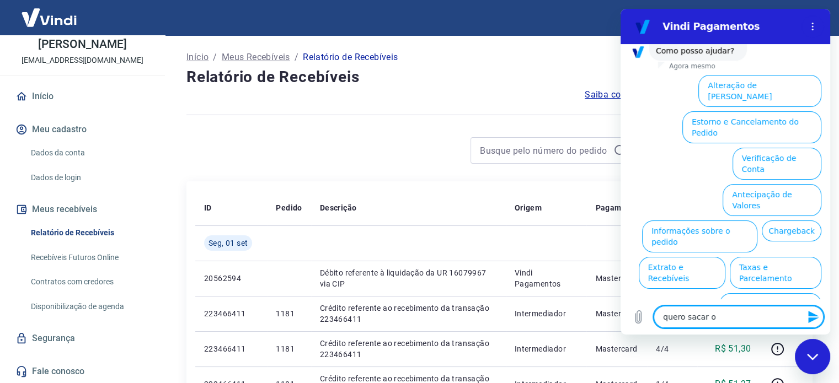
type textarea "x"
type textarea "quero sacar o me"
type textarea "x"
type textarea "quero sacar o meu"
type textarea "x"
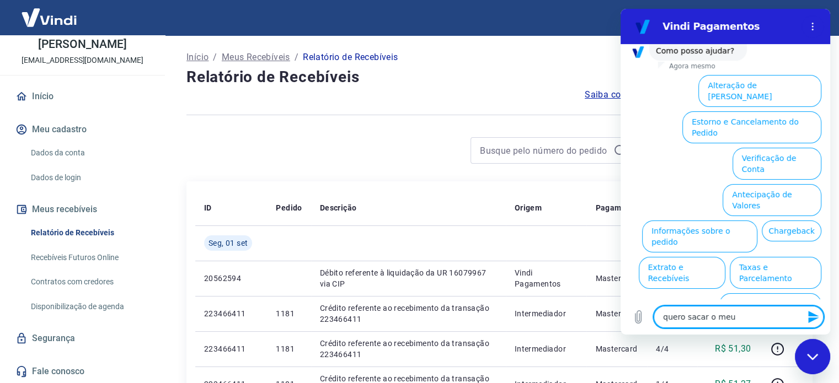
type textarea "quero sacar o meu"
type textarea "x"
type textarea "quero sacar o meu d"
type textarea "x"
type textarea "quero sacar o meu di"
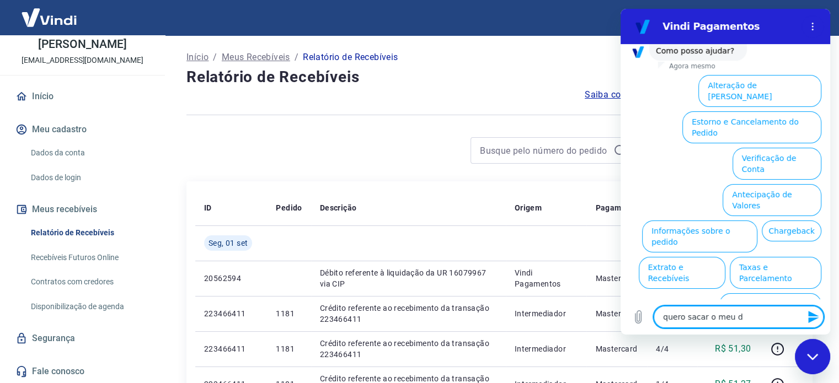
type textarea "x"
type textarea "quero sacar o meu din"
type textarea "x"
type textarea "quero sacar o meu dinh"
type textarea "x"
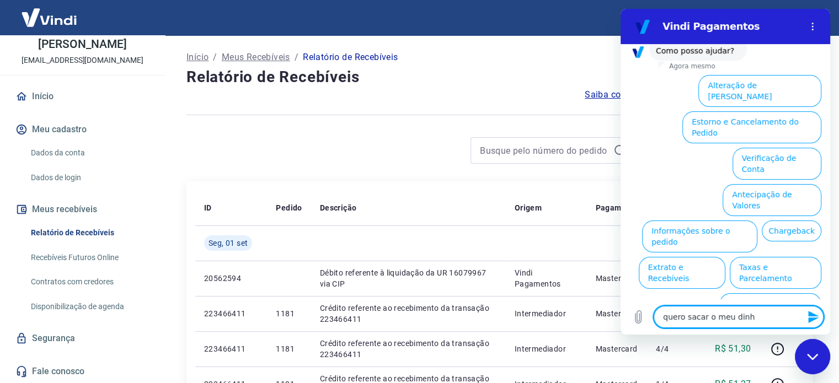
type textarea "quero sacar o meu dinhe"
type textarea "x"
type textarea "quero sacar o meu dinhei"
type textarea "x"
type textarea "quero sacar o meu dinheir"
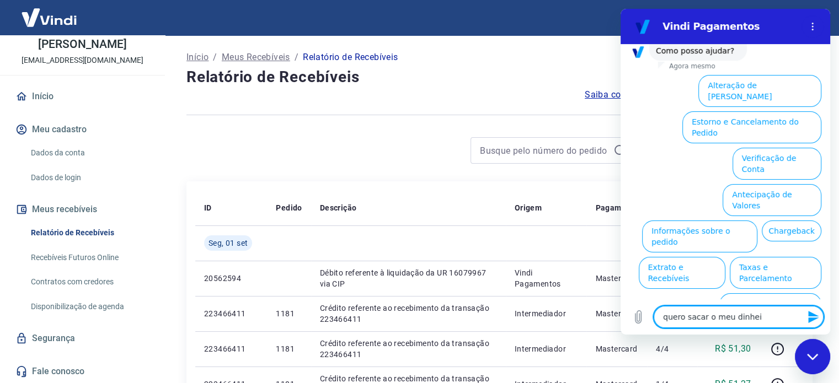
type textarea "x"
type textarea "quero sacar o meu dinheiro"
type textarea "x"
type textarea "quero sacar o meu dinheiro?"
type textarea "x"
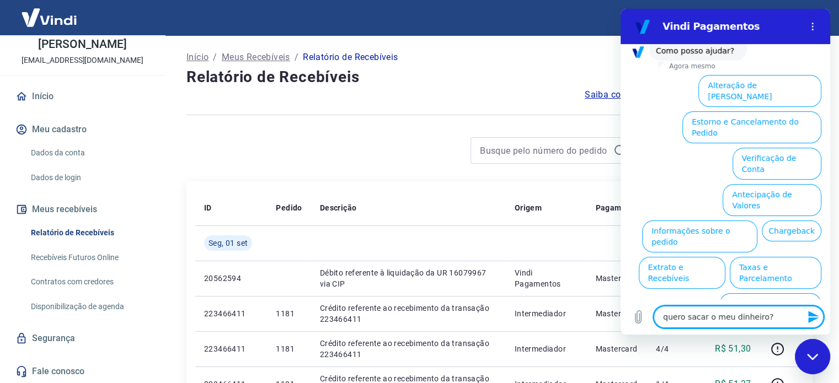
type textarea "quero sacar o meu dinheiro?"
type textarea "x"
type textarea "quero sacar o meu dinheiro? o"
type textarea "x"
type textarea "quero sacar o meu dinheiro? on"
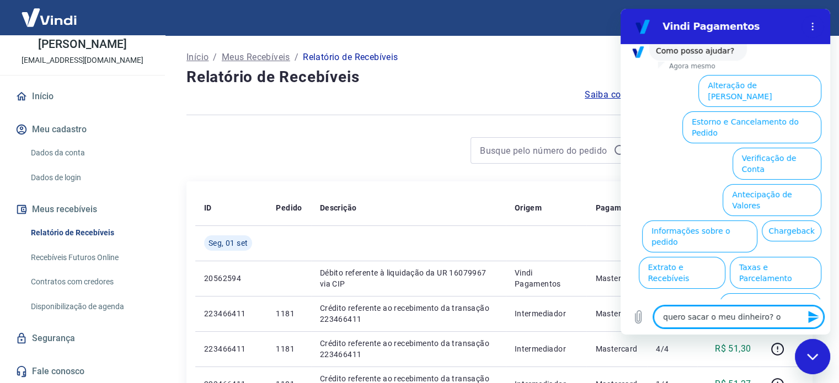
type textarea "x"
type textarea "quero sacar o meu dinheiro? ond"
type textarea "x"
type textarea "quero sacar o meu dinheiro? onde"
type textarea "x"
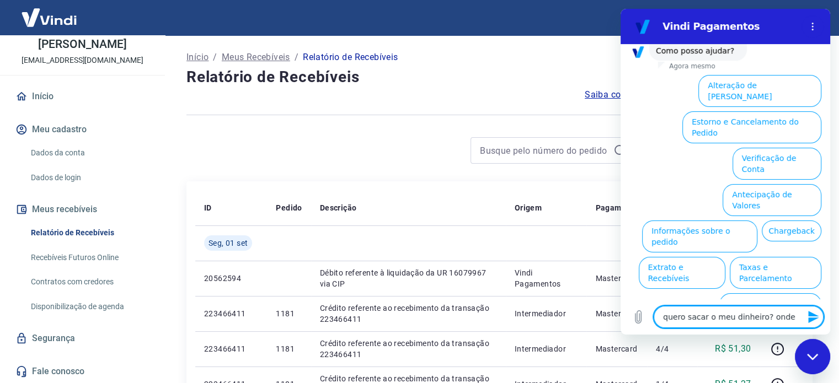
type textarea "quero sacar o meu dinheiro? onde"
type textarea "x"
type textarea "quero sacar o meu dinheiro? onde e"
type textarea "x"
type textarea "quero sacar o meu dinheiro? onde es"
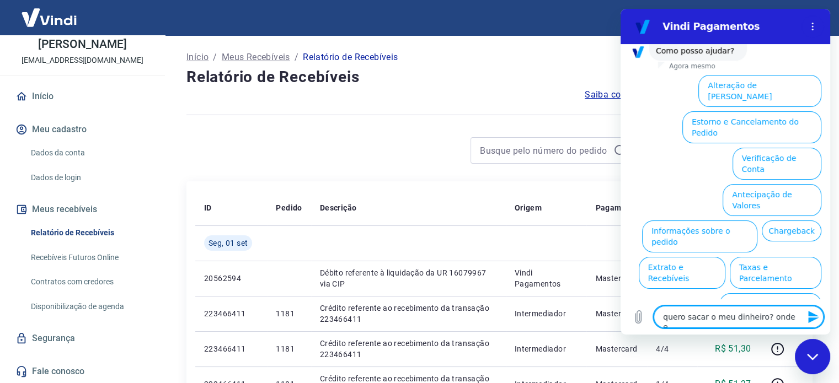
type textarea "x"
type textarea "quero sacar o meu dinheiro? onde est"
type textarea "x"
type textarea "quero sacar o meu dinheiro? onde esta"
type textarea "x"
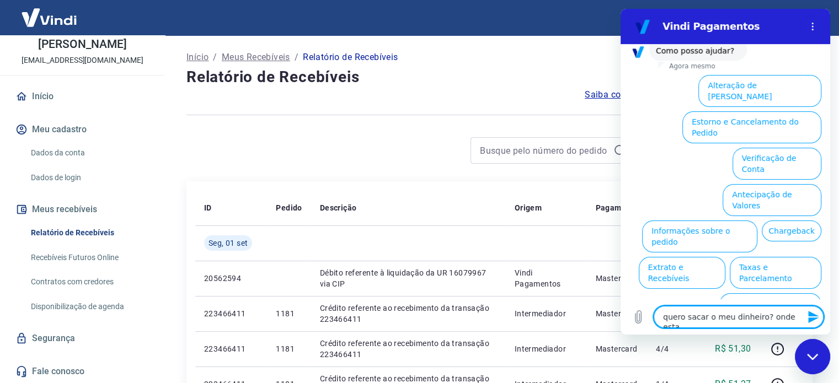
type textarea "quero sacar o meu dinheiro? onde esta"
type textarea "x"
type textarea "quero sacar o meu dinheiro? onde esta a"
type textarea "x"
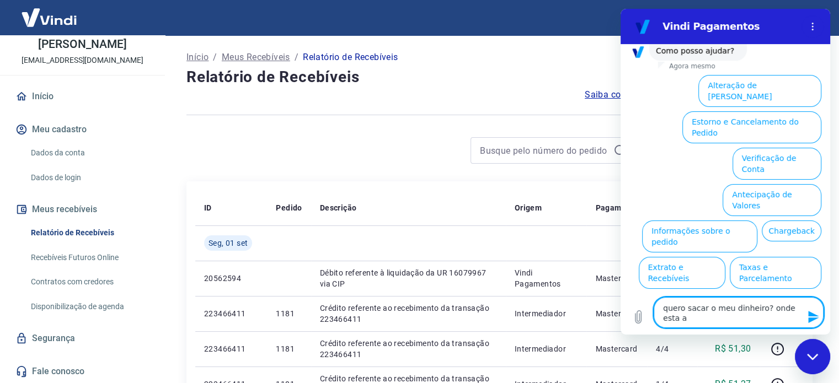
type textarea "quero sacar o meu dinheiro? onde esta a"
type textarea "x"
type textarea "quero sacar o meu dinheiro? onde esta a o"
type textarea "x"
type textarea "quero sacar o meu dinheiro? onde esta a op"
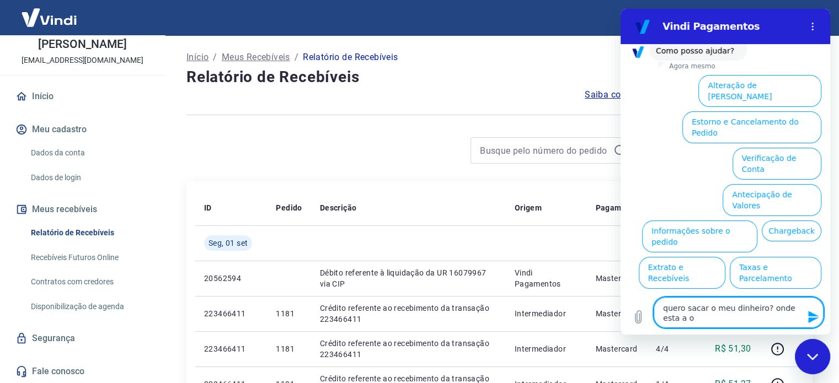
type textarea "x"
type textarea "quero sacar o meu dinheiro? onde esta a opç"
type textarea "x"
type textarea "quero sacar o meu dinheiro? onde esta a opça"
type textarea "x"
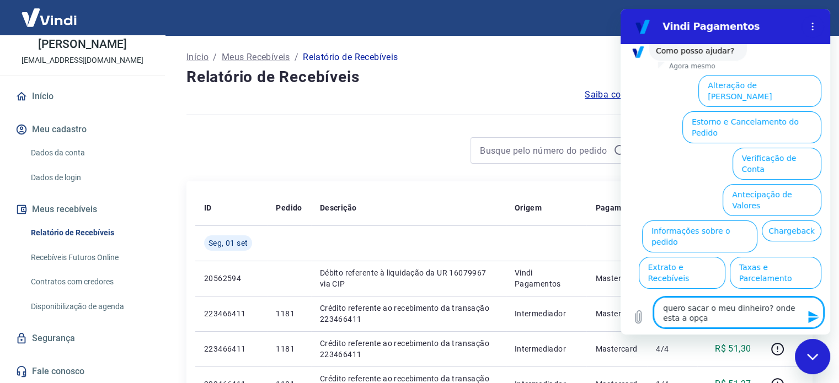
type textarea "quero sacar o meu dinheiro? onde esta a opçao"
type textarea "x"
type textarea "quero sacar o meu dinheiro? onde esta a opçao"
type textarea "x"
type textarea "quero sacar o meu dinheiro? onde esta a opçao d"
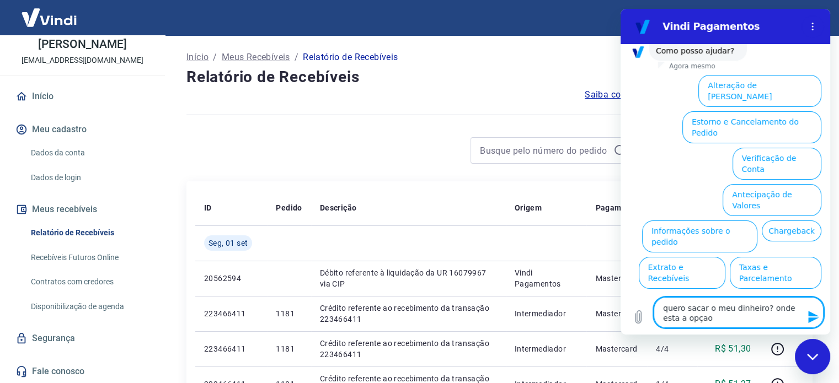
type textarea "x"
type textarea "quero sacar o meu dinheiro? onde esta a opçao de"
type textarea "x"
type textarea "quero sacar o meu dinheiro? onde esta a opçao de"
type textarea "x"
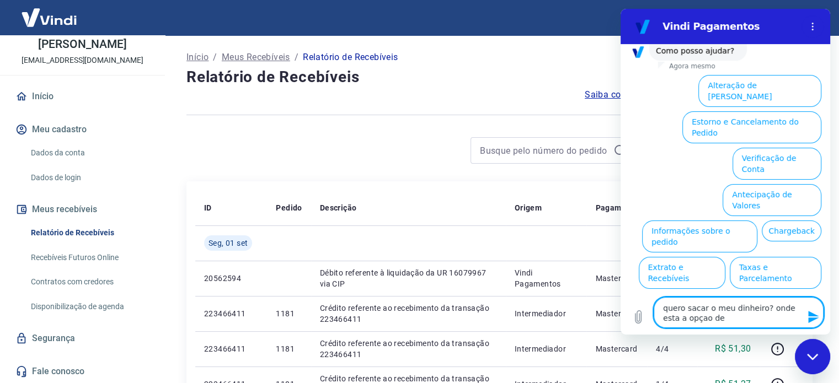
type textarea "quero sacar o meu dinheiro? onde esta a opçao de s"
type textarea "x"
type textarea "quero sacar o meu dinheiro? onde esta a opçao de sa"
type textarea "x"
type textarea "quero sacar o meu dinheiro? onde esta a opçao de saq"
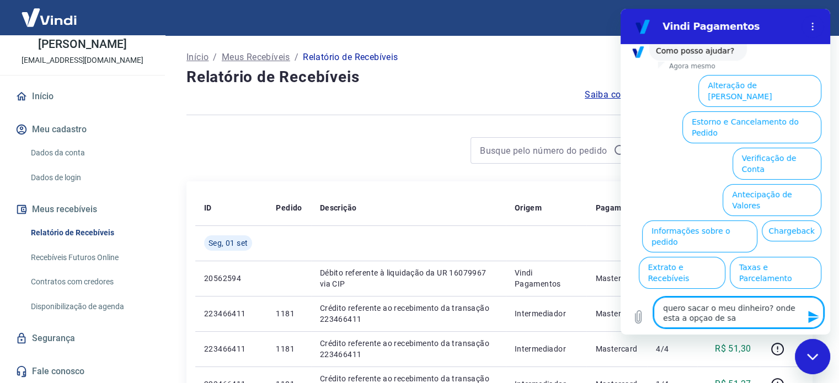
type textarea "x"
type textarea "quero sacar o meu dinheiro? onde esta a opçao de saqu"
type textarea "x"
type textarea "quero sacar o meu dinheiro? onde esta a opçao de saque"
type textarea "x"
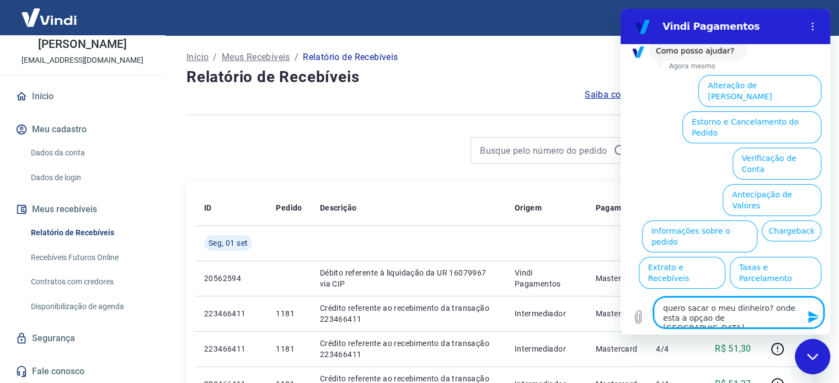
type textarea "quero sacar o meu dinheiro? onde esta a opçao de saque?"
type textarea "x"
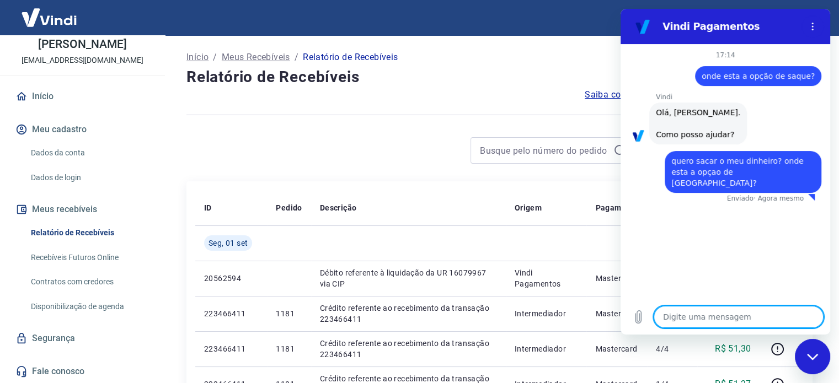
type textarea "x"
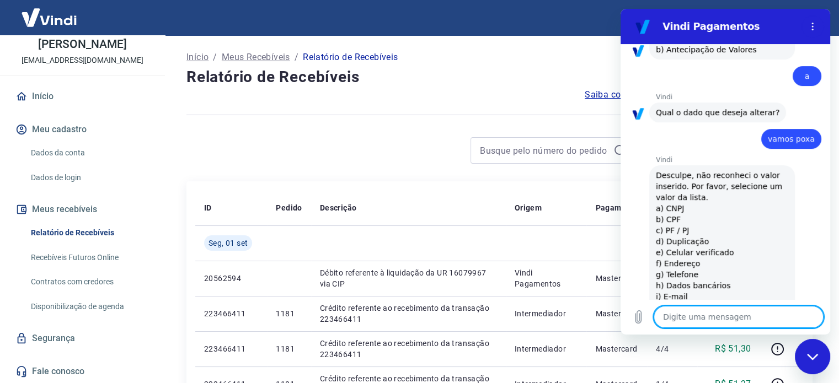
scroll to position [245, 0]
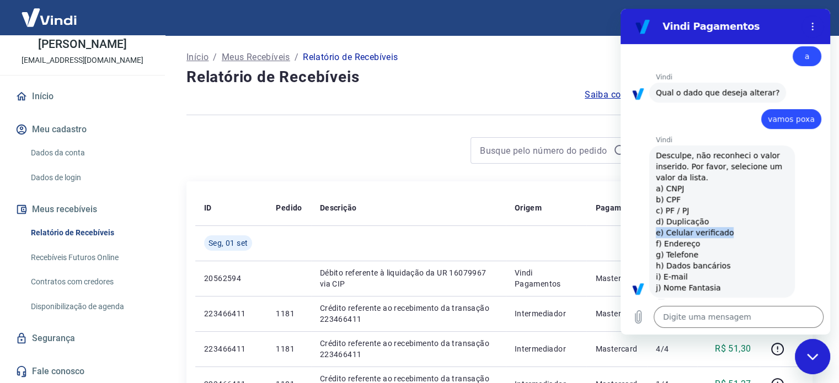
drag, startPoint x: 727, startPoint y: 222, endPoint x: 654, endPoint y: 223, distance: 73.9
click at [654, 223] on div "Vindi diz: Desculpe, não reconheci o valor inserido. Por favor, selecione um va…" at bounding box center [722, 222] width 146 height 152
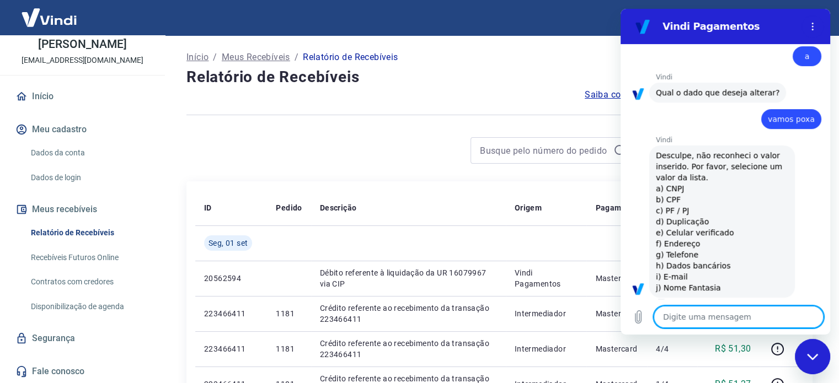
click at [703, 317] on textarea at bounding box center [739, 317] width 170 height 22
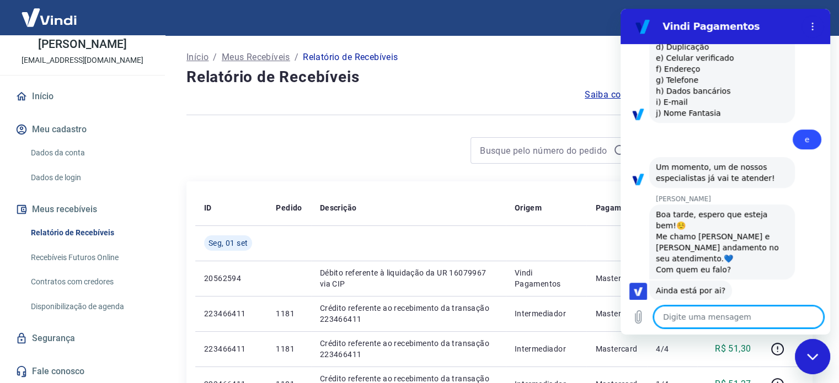
scroll to position [422, 0]
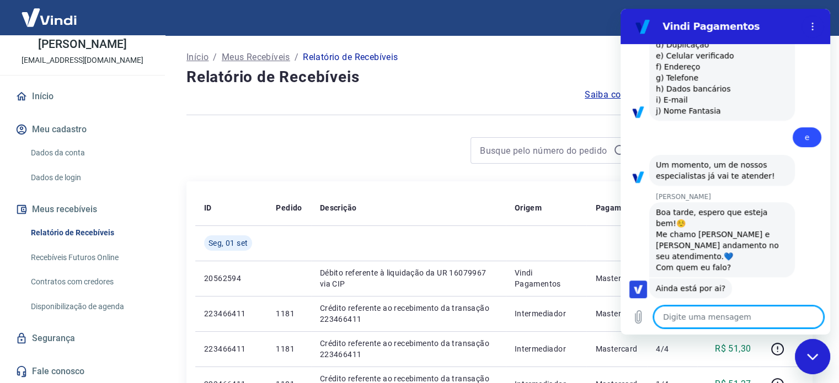
click at [737, 316] on textarea at bounding box center [739, 317] width 170 height 22
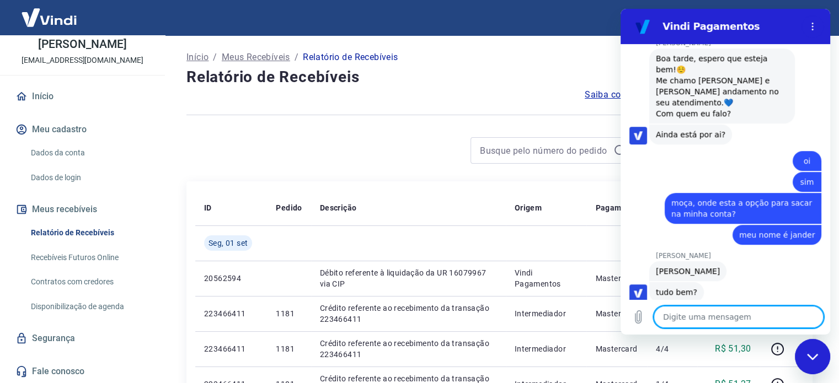
scroll to position [580, 0]
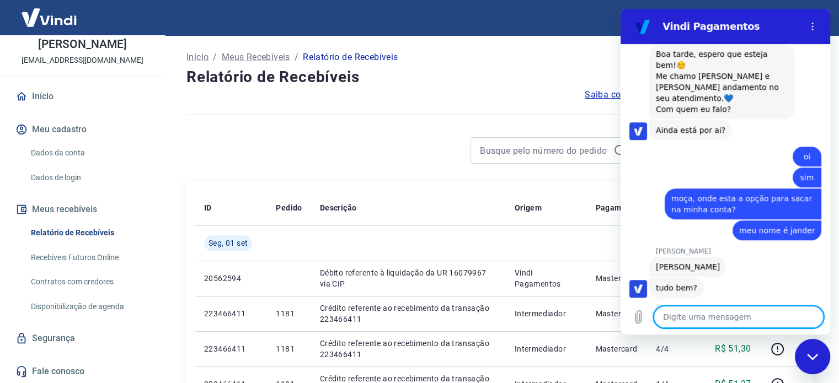
click at [720, 314] on textarea at bounding box center [739, 317] width 170 height 22
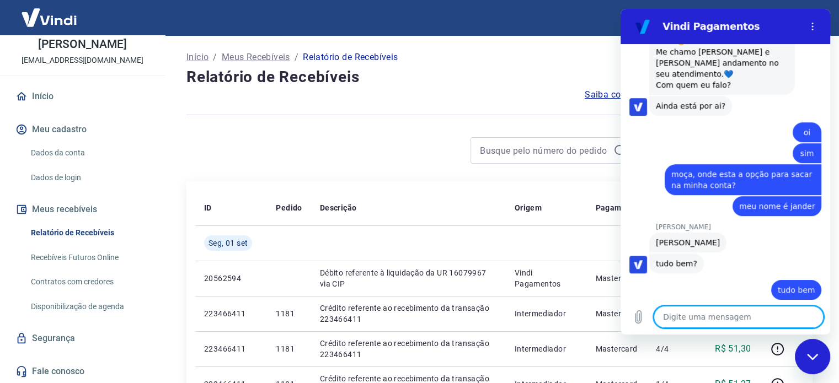
scroll to position [607, 0]
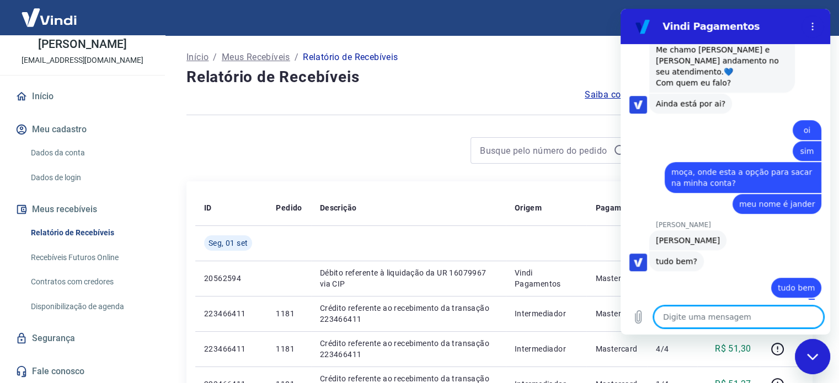
click at [747, 318] on textarea at bounding box center [739, 317] width 170 height 22
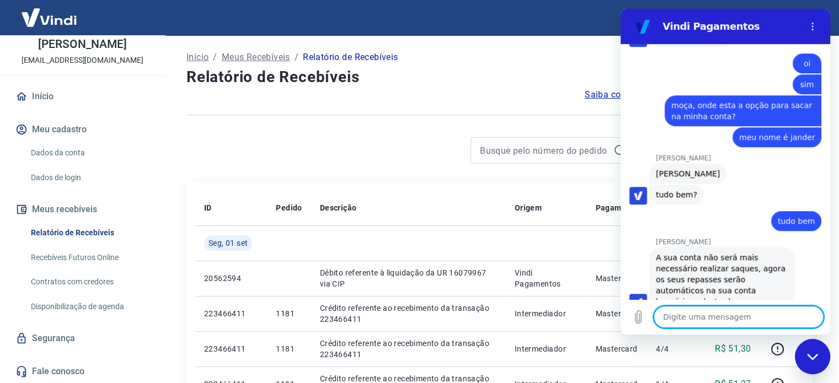
scroll to position [676, 0]
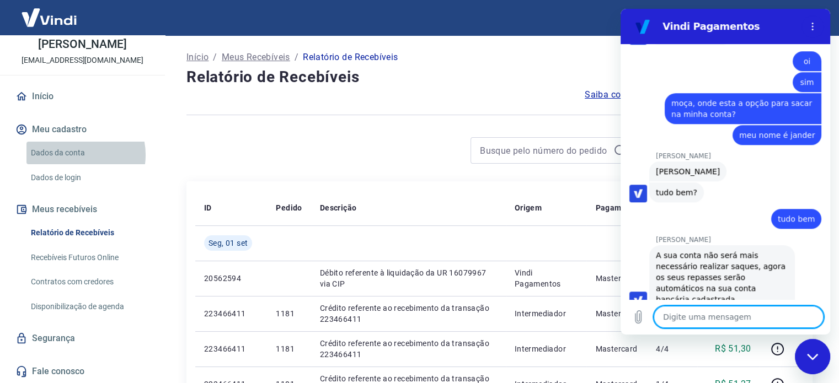
click at [77, 154] on link "Dados da conta" at bounding box center [88, 153] width 125 height 23
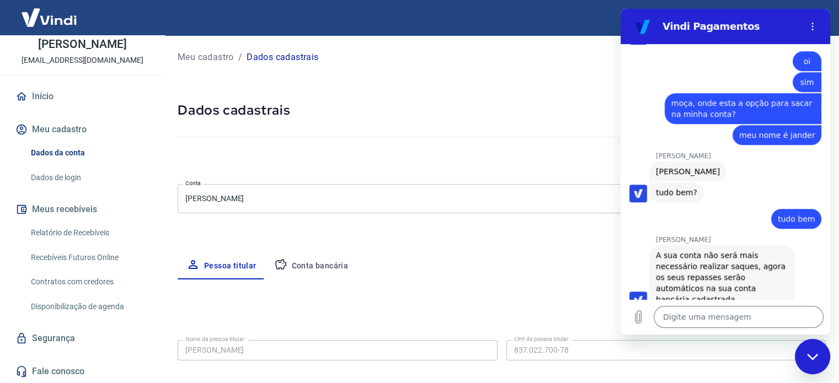
click at [313, 261] on button "Conta bancária" at bounding box center [311, 266] width 92 height 26
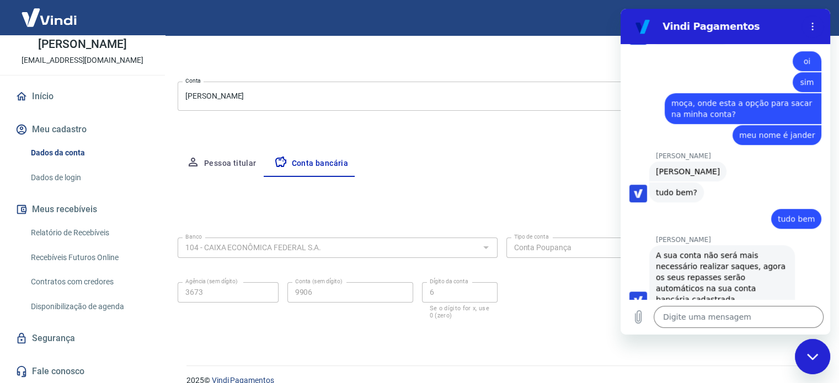
scroll to position [110, 0]
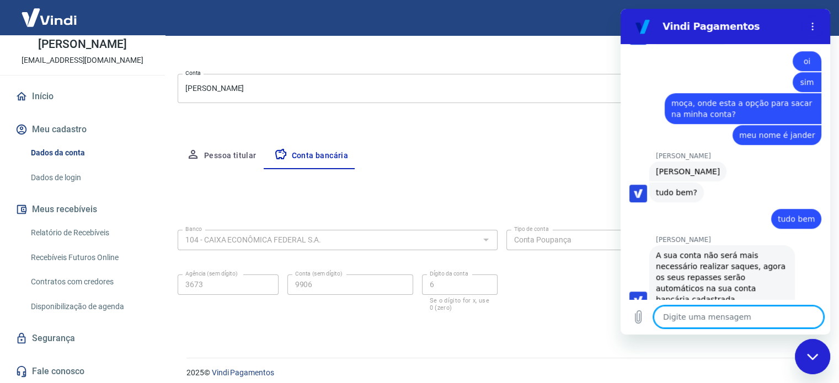
click at [678, 319] on textarea at bounding box center [739, 317] width 170 height 22
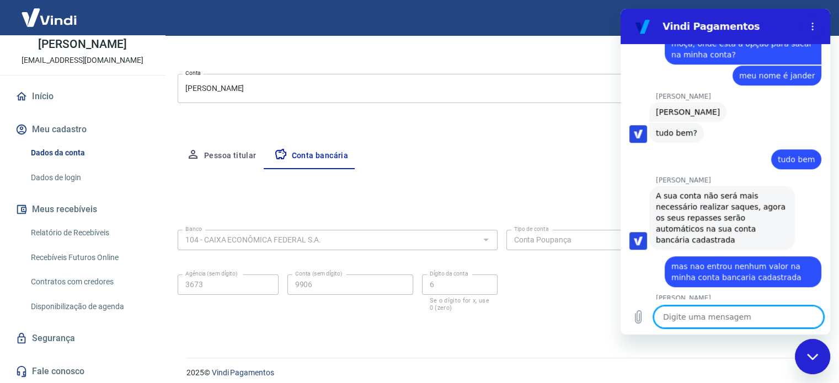
scroll to position [735, 0]
click at [700, 319] on textarea at bounding box center [739, 317] width 170 height 22
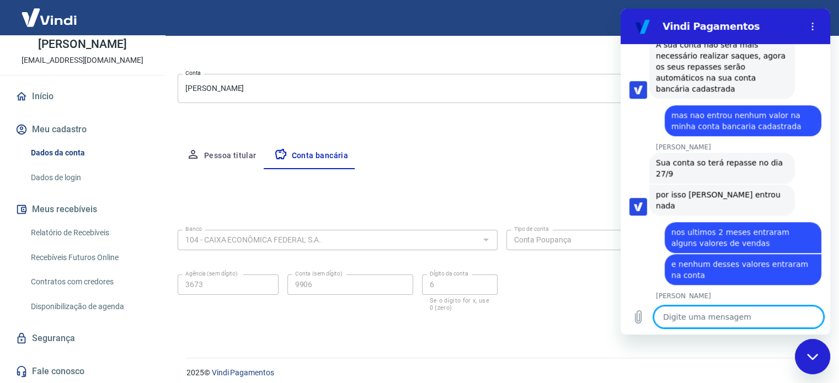
scroll to position [887, 0]
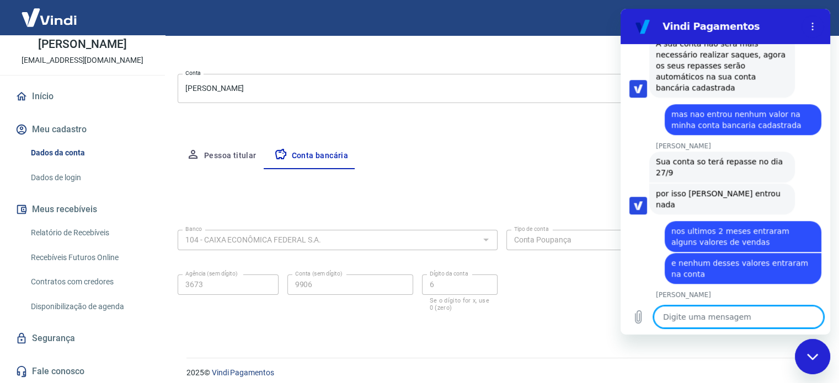
click at [735, 313] on textarea at bounding box center [739, 317] width 170 height 22
click at [713, 317] on textarea at bounding box center [739, 317] width 170 height 22
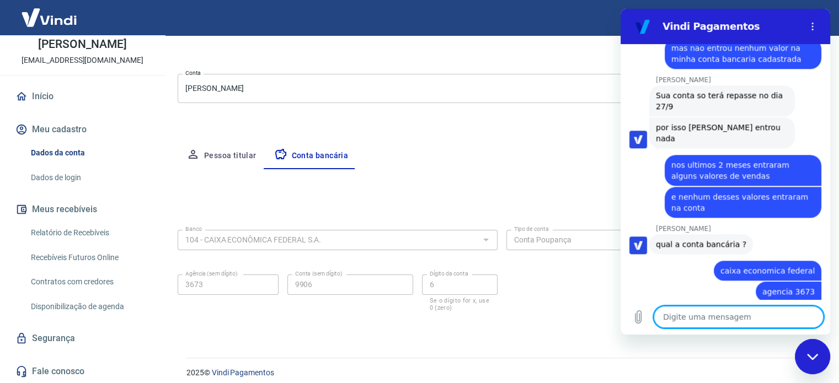
scroll to position [956, 0]
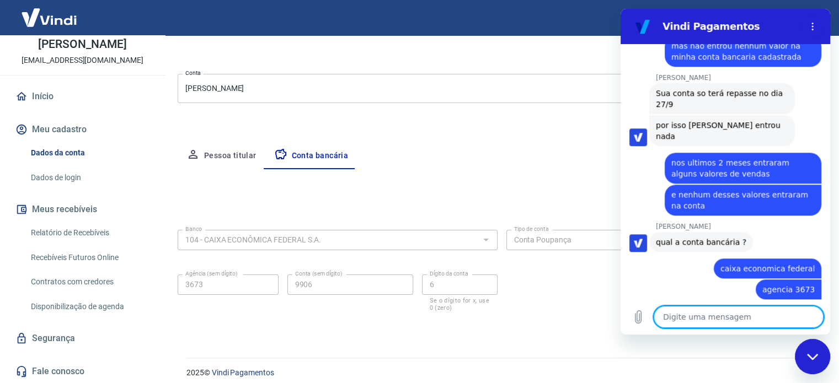
click at [565, 304] on div "Banco 104 - CAIXA ECONÔMICA FEDERAL S.A. Banco Tipo de conta Conta Corrente Con…" at bounding box center [502, 270] width 648 height 88
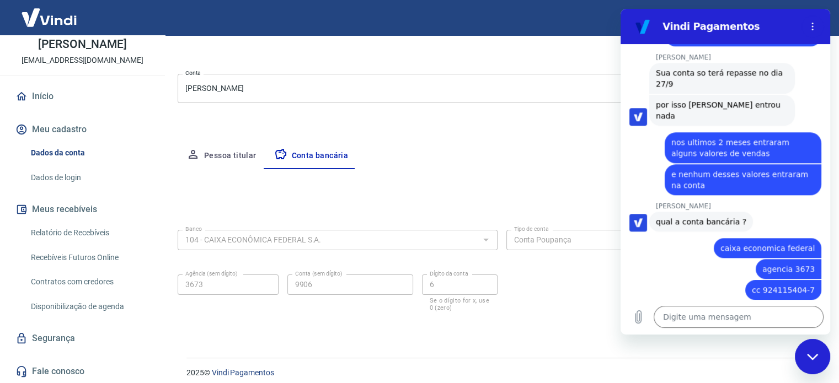
scroll to position [977, 0]
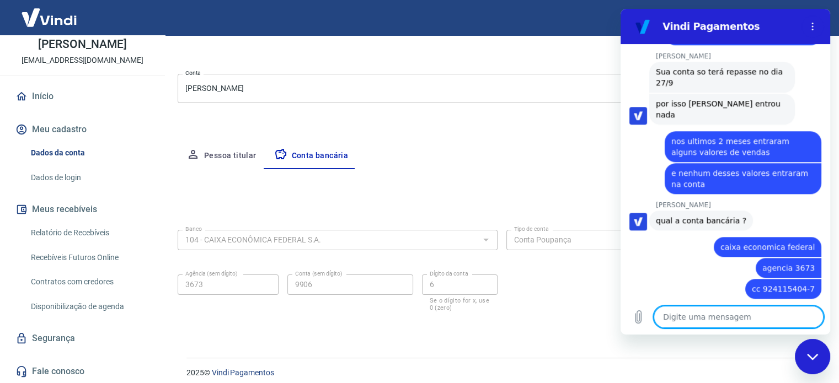
click at [694, 324] on textarea at bounding box center [739, 317] width 170 height 22
paste textarea "R$ 896,53"
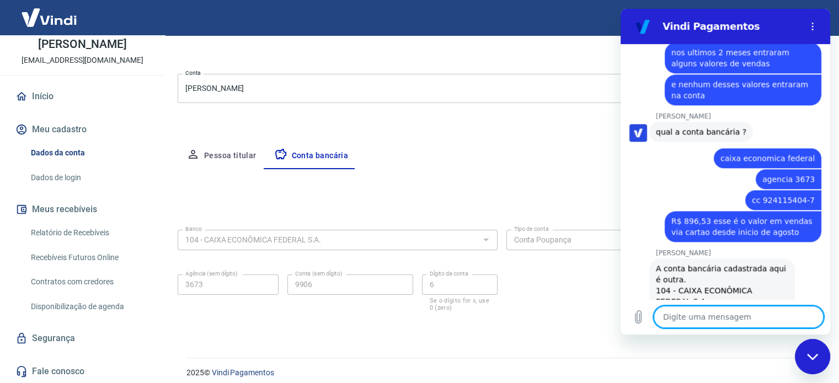
scroll to position [1068, 0]
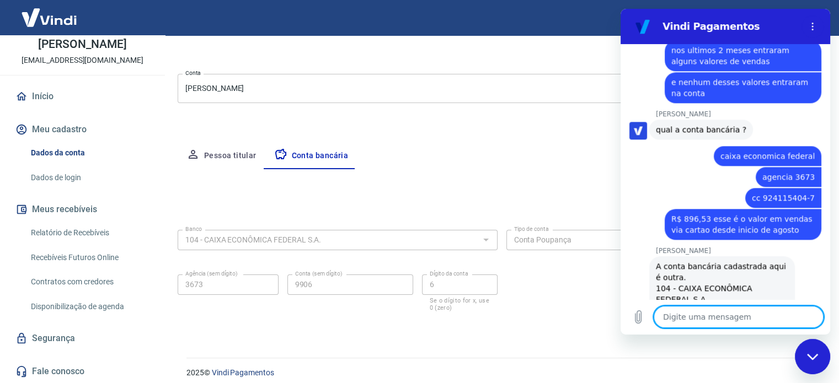
click at [729, 319] on textarea at bounding box center [739, 317] width 170 height 22
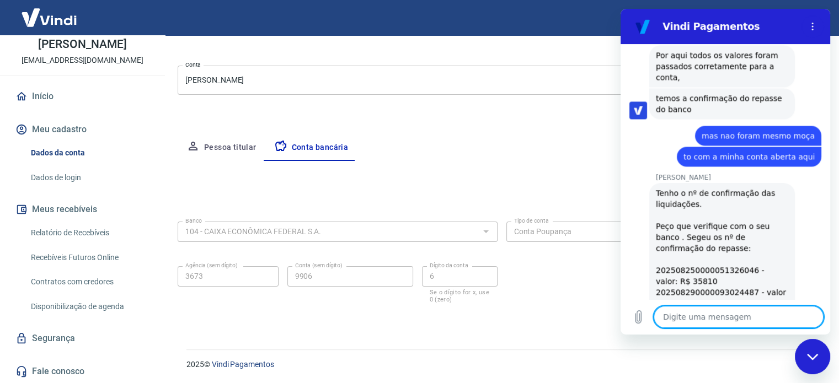
scroll to position [1642, 0]
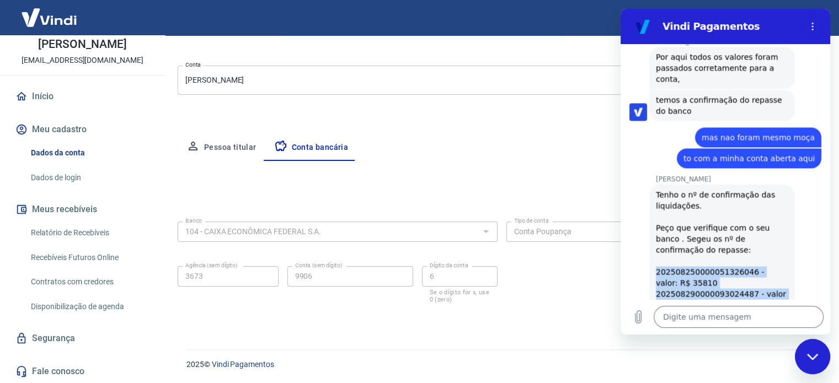
drag, startPoint x: 682, startPoint y: 275, endPoint x: 650, endPoint y: 221, distance: 63.1
click at [650, 221] on div "Gabrielle Jeronymo diz: Tenho o nº de confirmação das liquidações. Peço que ver…" at bounding box center [722, 261] width 146 height 152
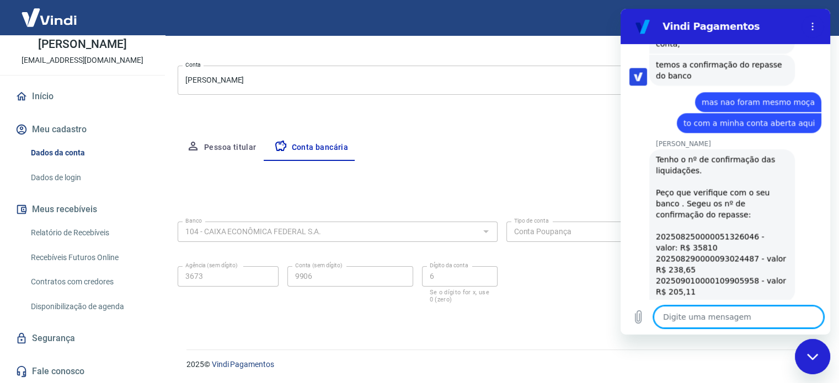
scroll to position [1679, 0]
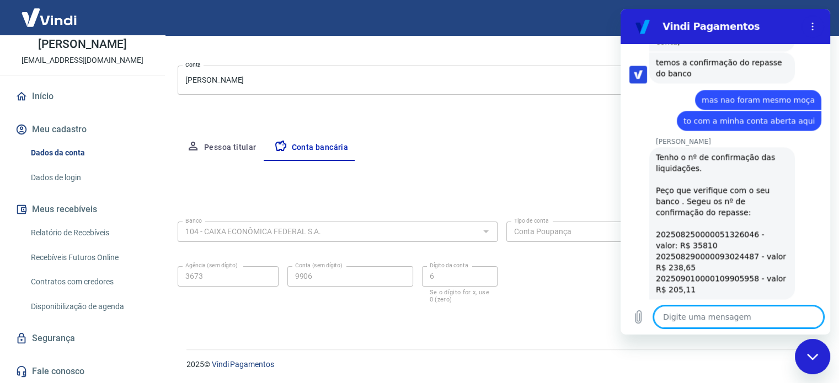
click at [722, 324] on textarea at bounding box center [739, 317] width 170 height 22
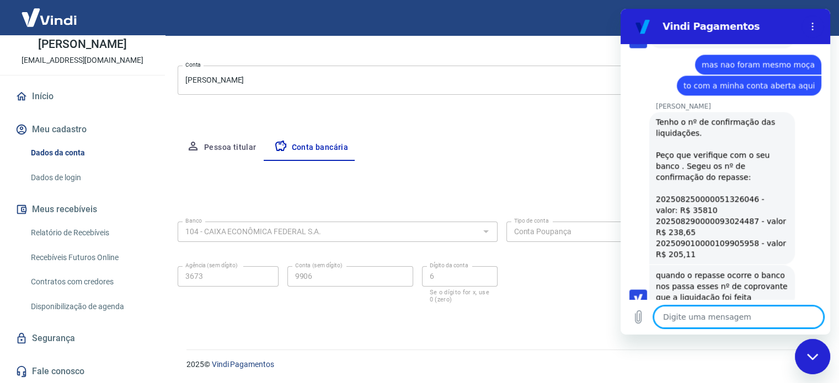
scroll to position [1717, 0]
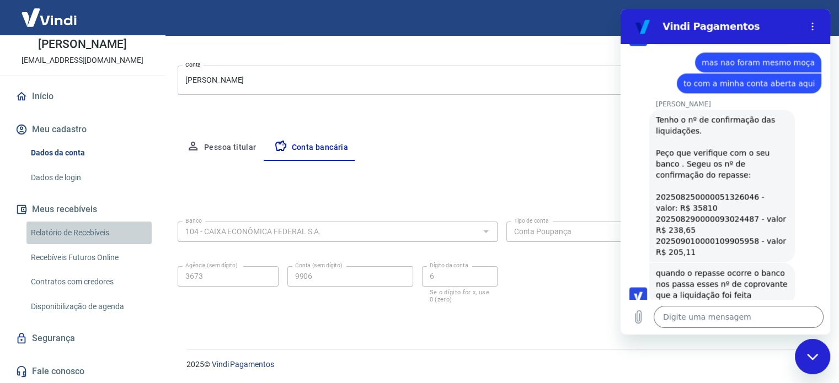
click at [90, 233] on link "Relatório de Recebíveis" at bounding box center [88, 233] width 125 height 23
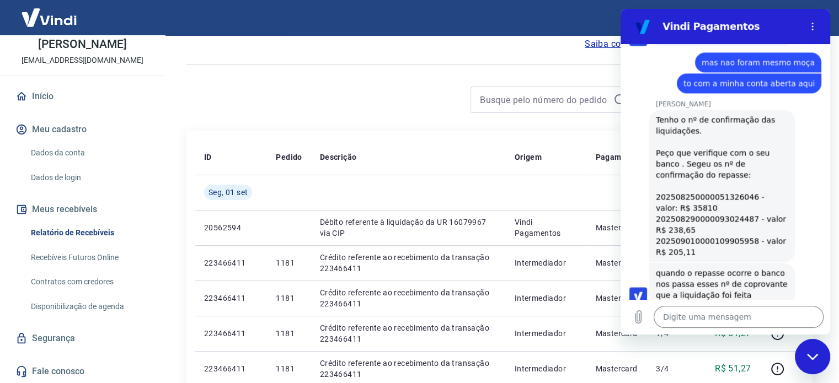
scroll to position [55, 0]
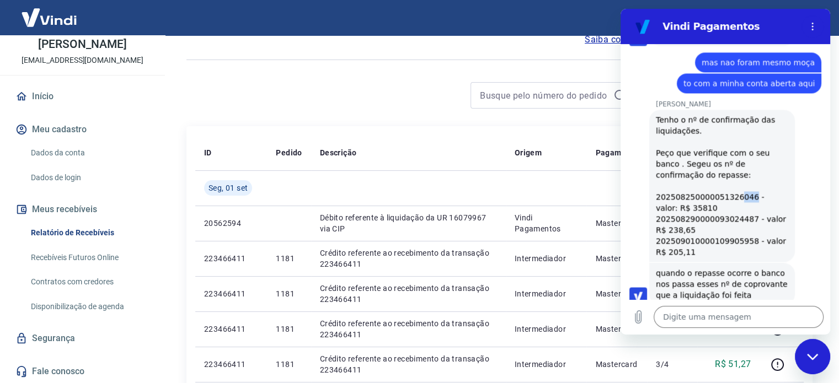
drag, startPoint x: 742, startPoint y: 142, endPoint x: 731, endPoint y: 142, distance: 11.0
click at [731, 142] on div "Tenho o nº de confirmação das liquidações. Peço que verifique com o seu banco .…" at bounding box center [722, 185] width 132 height 143
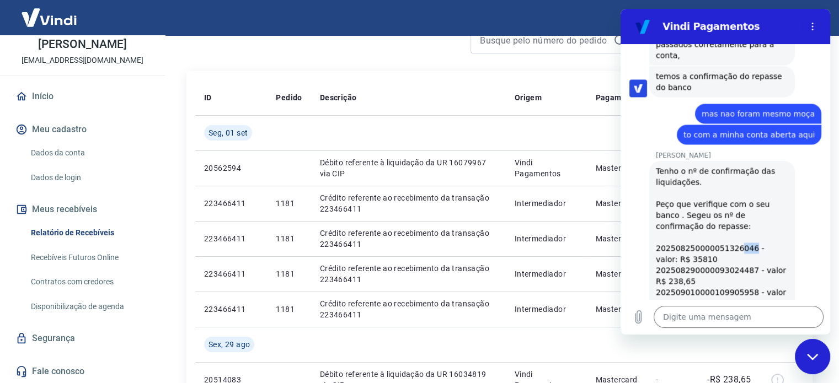
scroll to position [1662, 0]
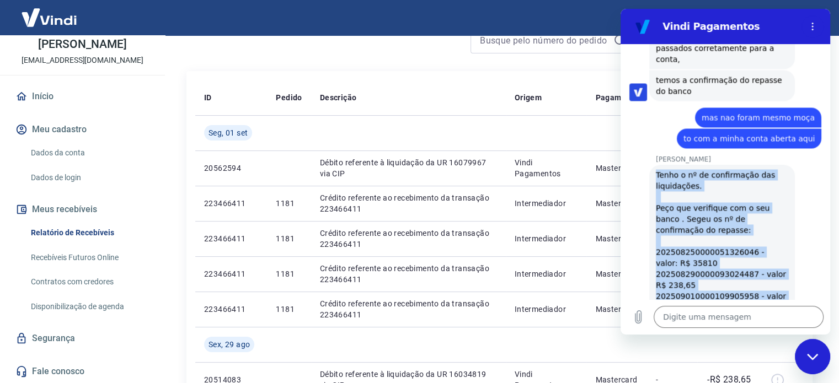
drag, startPoint x: 657, startPoint y: 117, endPoint x: 762, endPoint y: 251, distance: 170.1
click at [762, 251] on div "Tenho o nº de confirmação das liquidações. Peço que verifique com o seu banco .…" at bounding box center [722, 240] width 132 height 143
copy div "Tenho o nº de confirmação das liquidações. Peço que verifique com o seu banco .…"
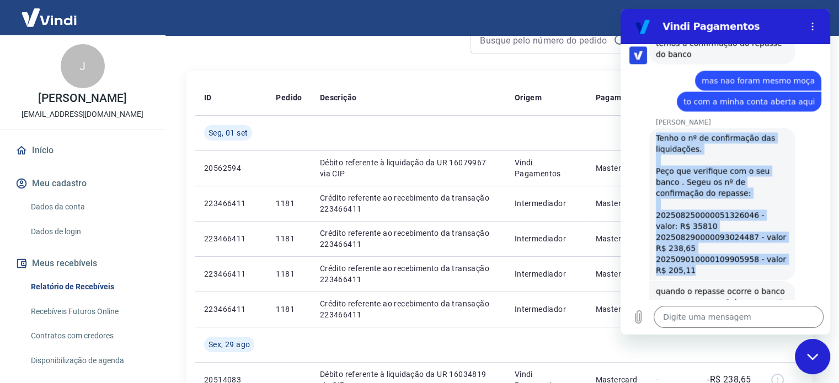
scroll to position [1717, 0]
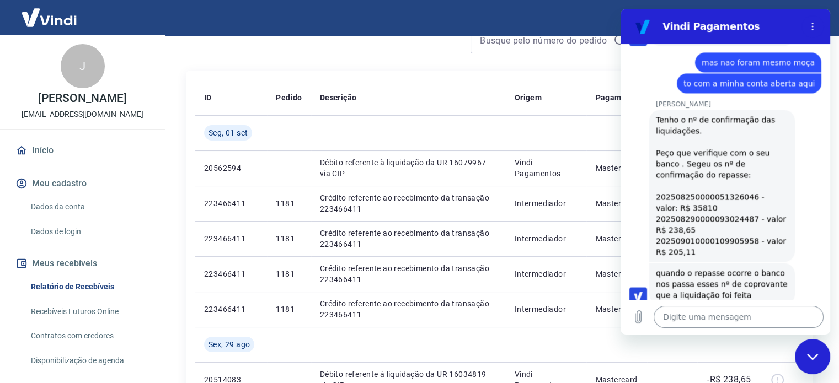
click at [728, 316] on textarea at bounding box center [739, 317] width 170 height 22
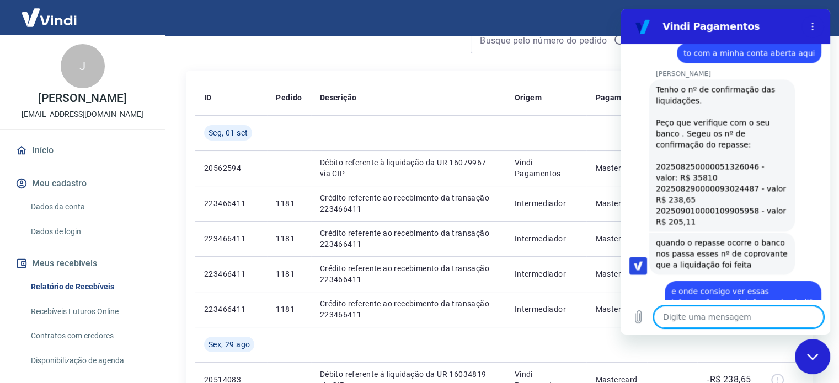
scroll to position [1749, 0]
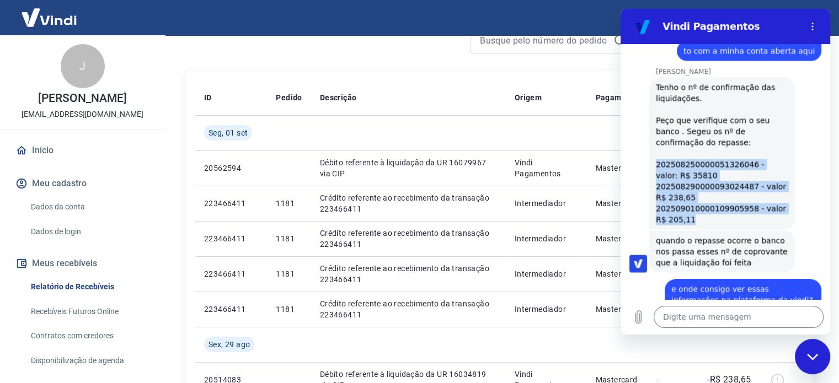
drag, startPoint x: 696, startPoint y: 164, endPoint x: 656, endPoint y: 104, distance: 72.8
click at [656, 104] on div "Tenho o nº de confirmação das liquidações. Peço que verifique com o seu banco .…" at bounding box center [722, 153] width 132 height 143
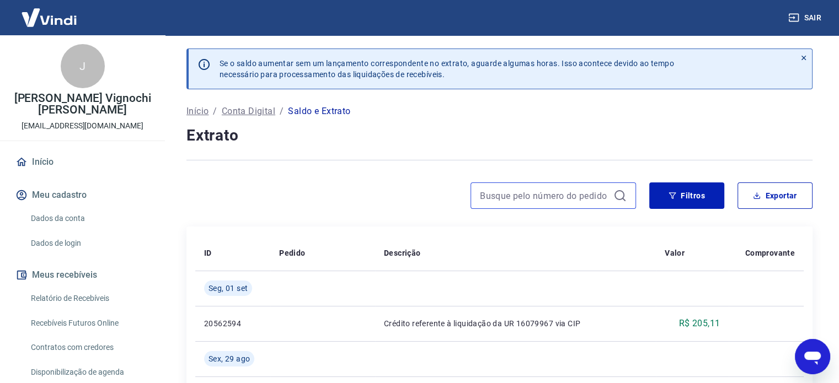
click at [510, 195] on input at bounding box center [544, 196] width 129 height 17
click at [802, 56] on icon at bounding box center [803, 58] width 4 height 4
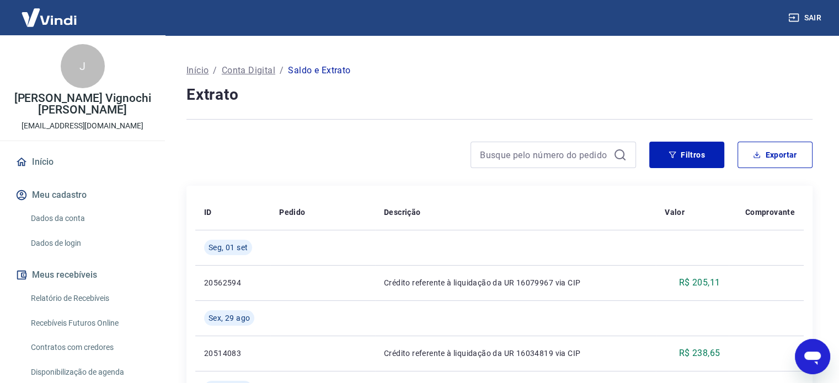
click at [812, 356] on icon "Abrir janela de mensagens" at bounding box center [812, 358] width 17 height 13
